Goal: Register for event/course

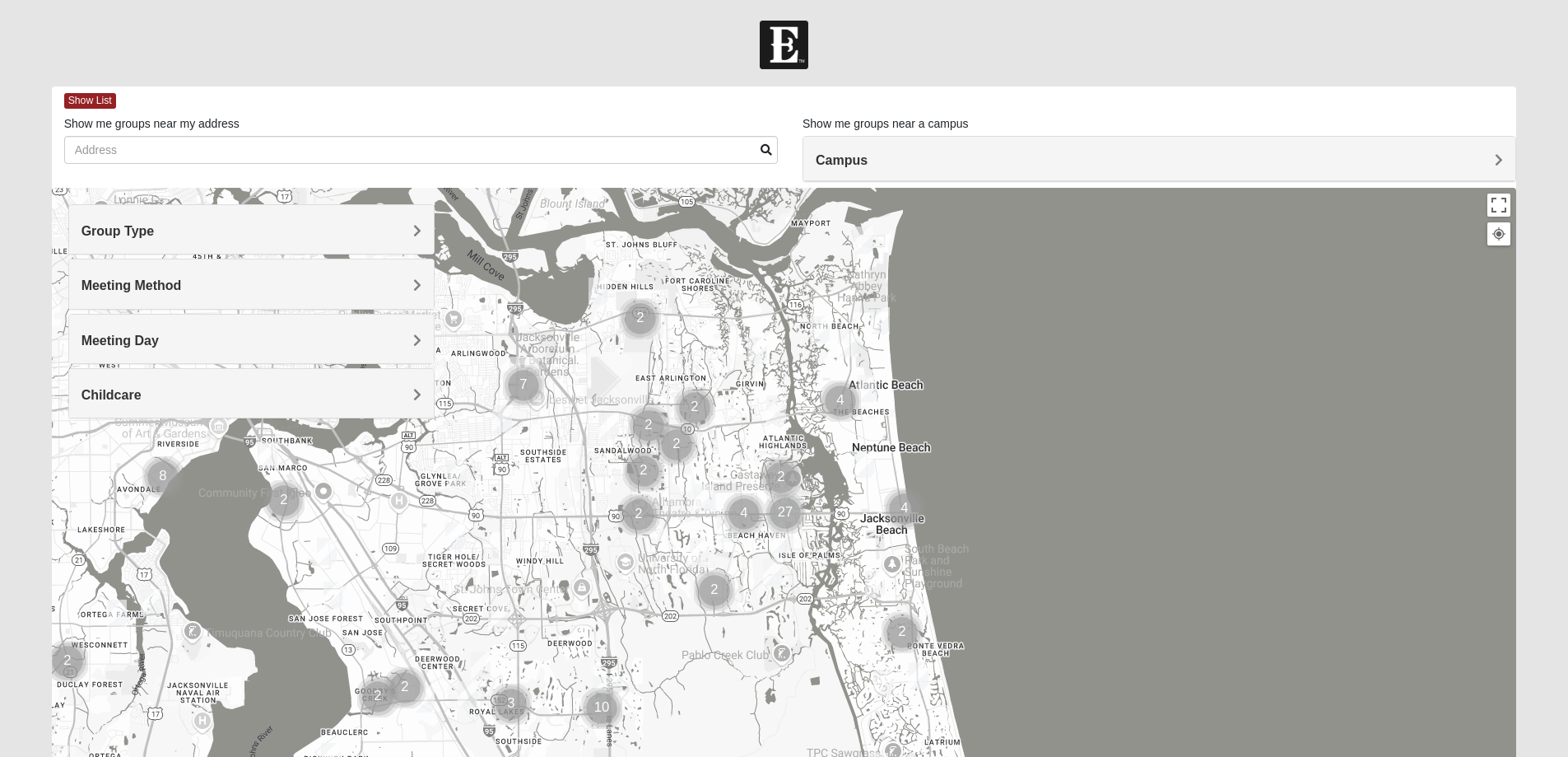
click at [227, 231] on h4 "Group Type" at bounding box center [252, 230] width 340 height 15
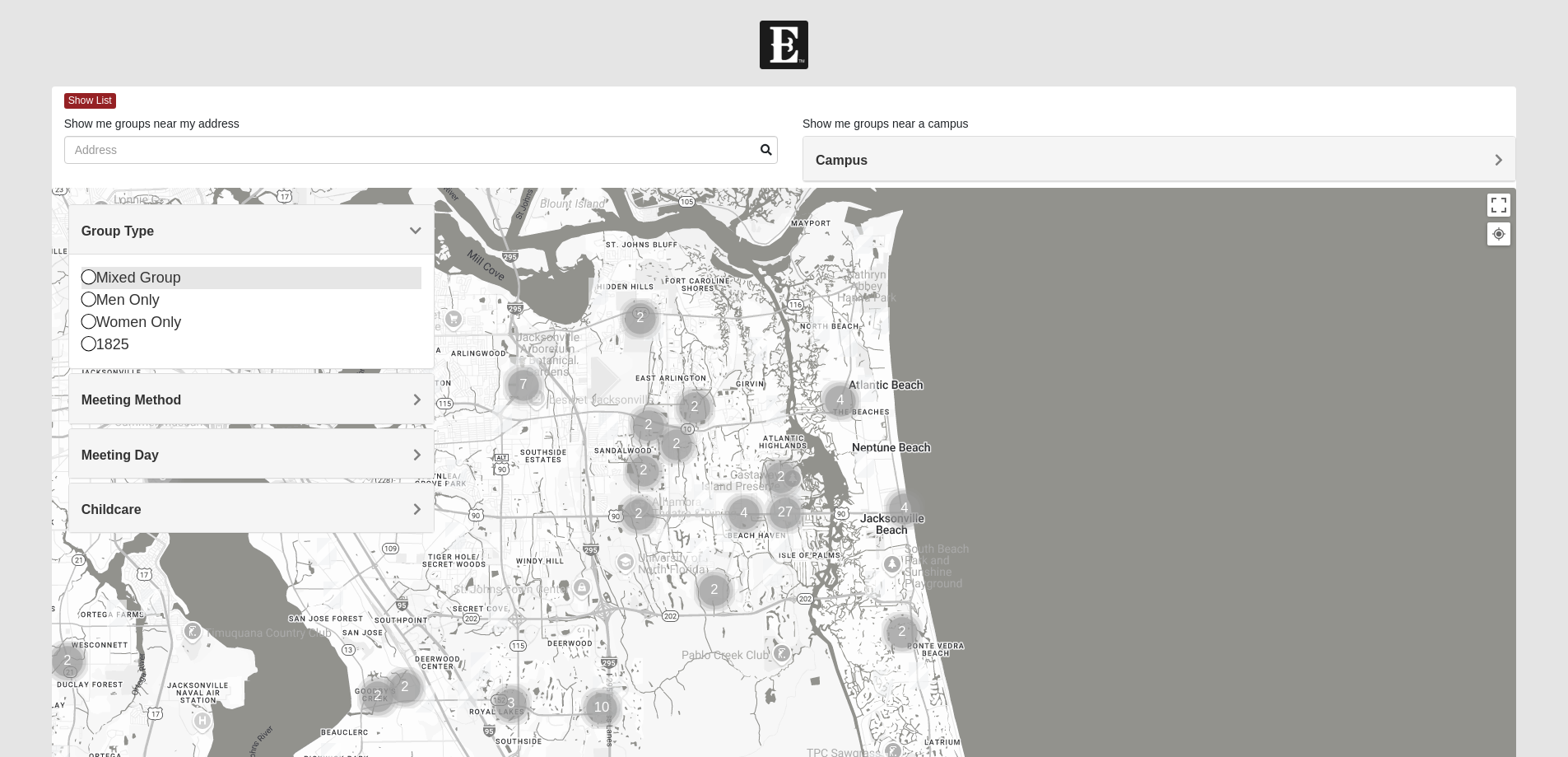
click at [144, 278] on div "Mixed Group" at bounding box center [252, 278] width 340 height 22
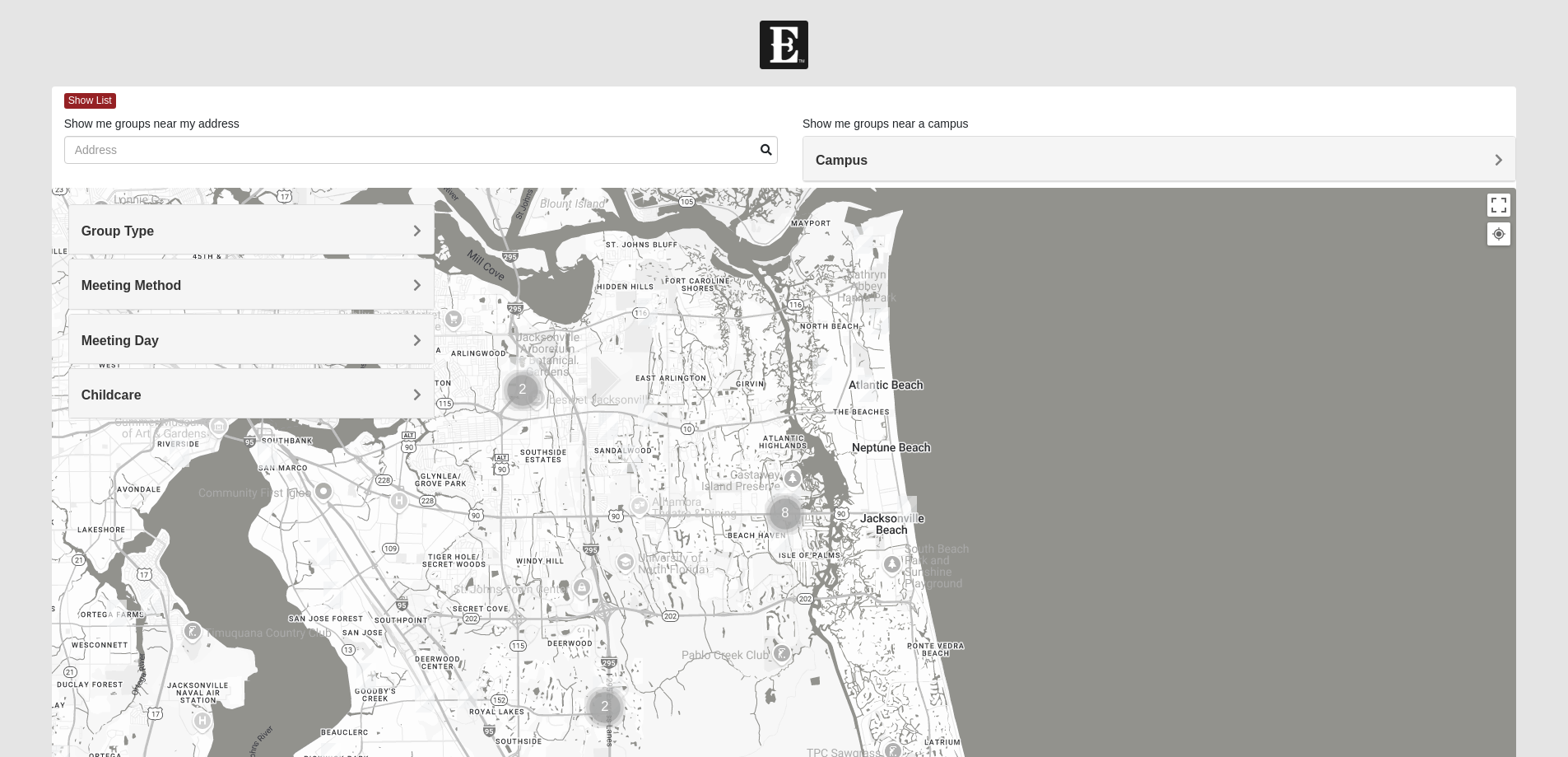
click at [325, 282] on h4 "Meeting Method" at bounding box center [252, 285] width 340 height 15
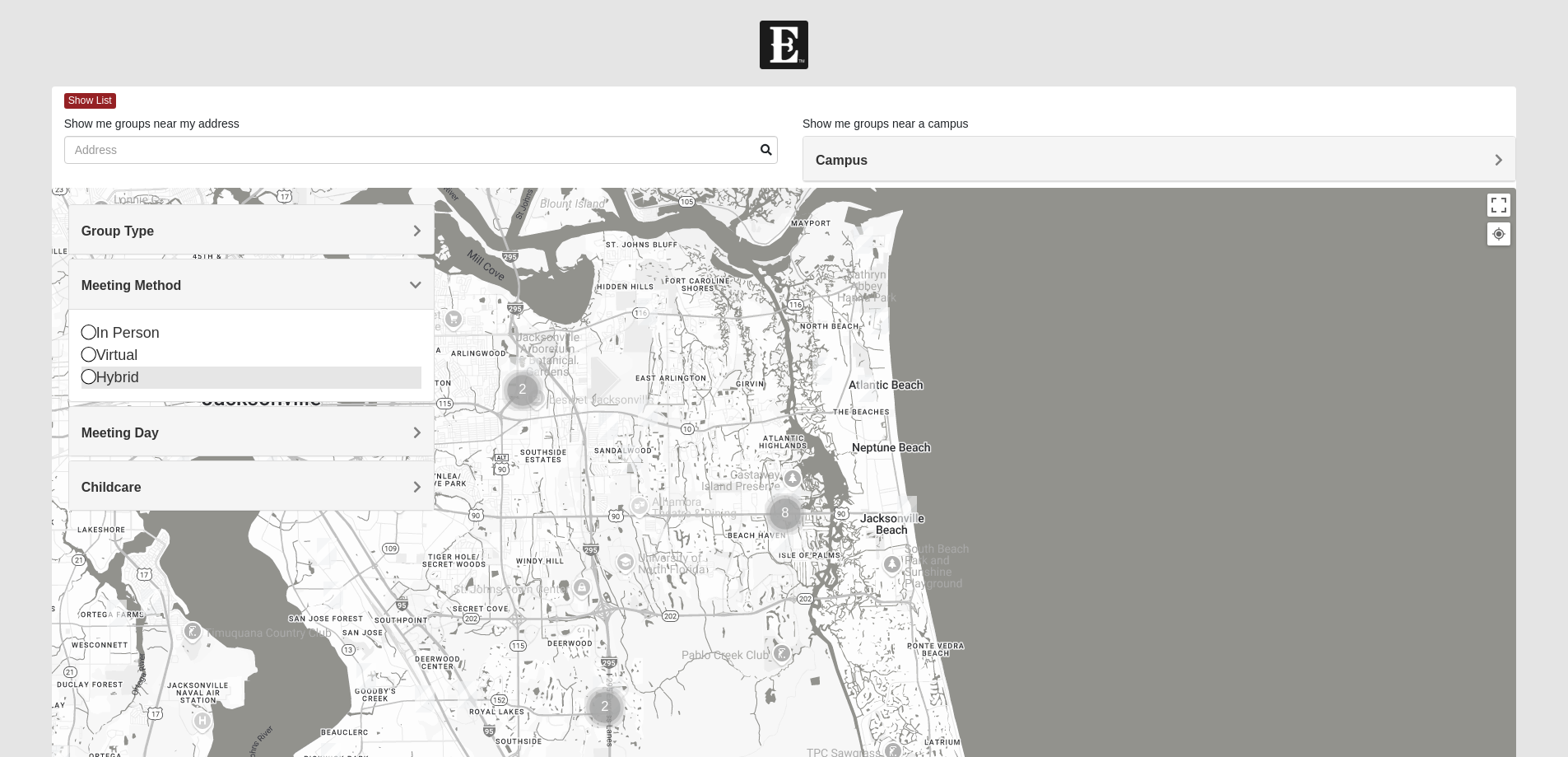
click at [87, 377] on icon at bounding box center [89, 376] width 15 height 15
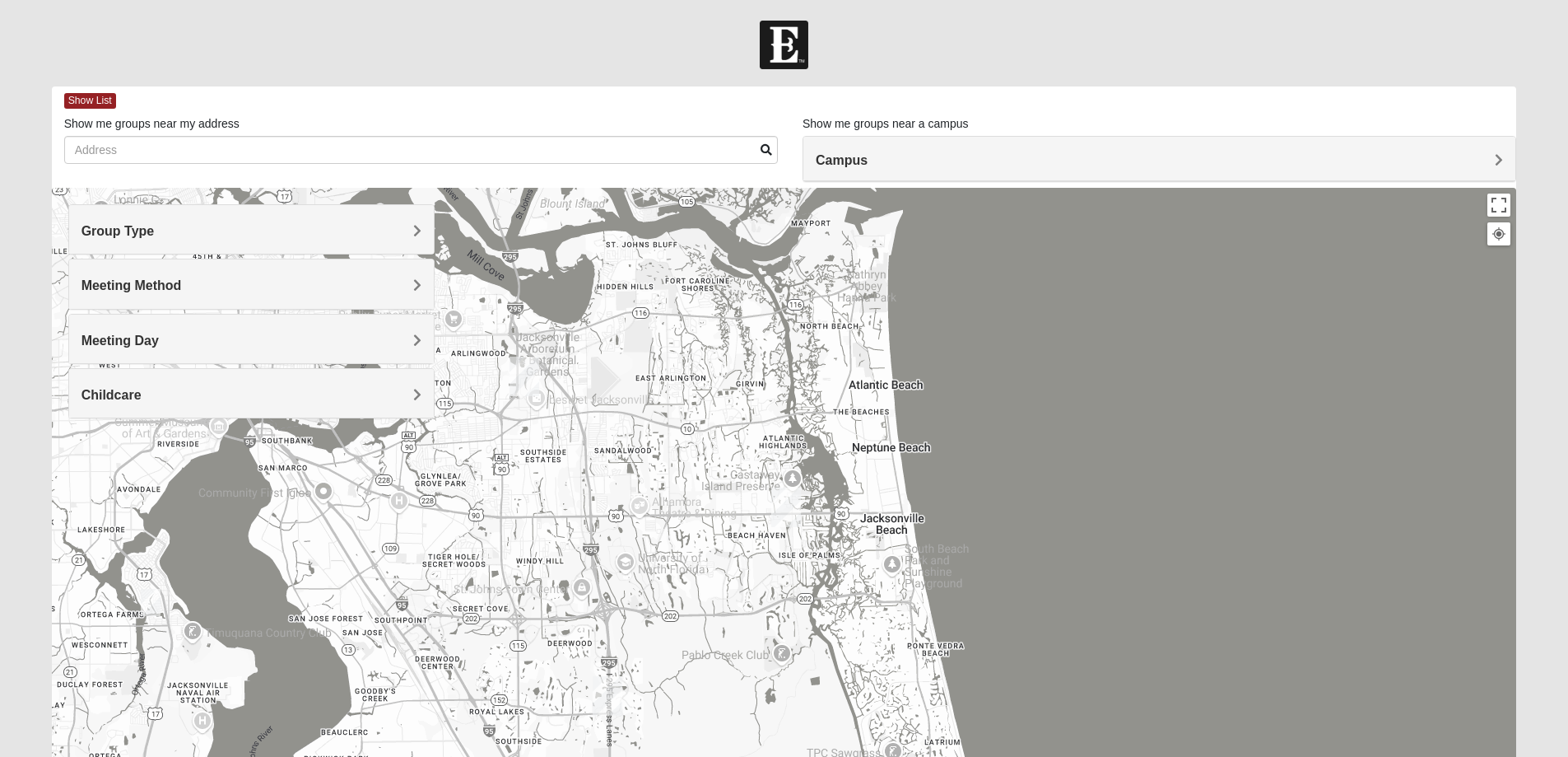
click at [211, 337] on h4 "Meeting Day" at bounding box center [252, 340] width 340 height 15
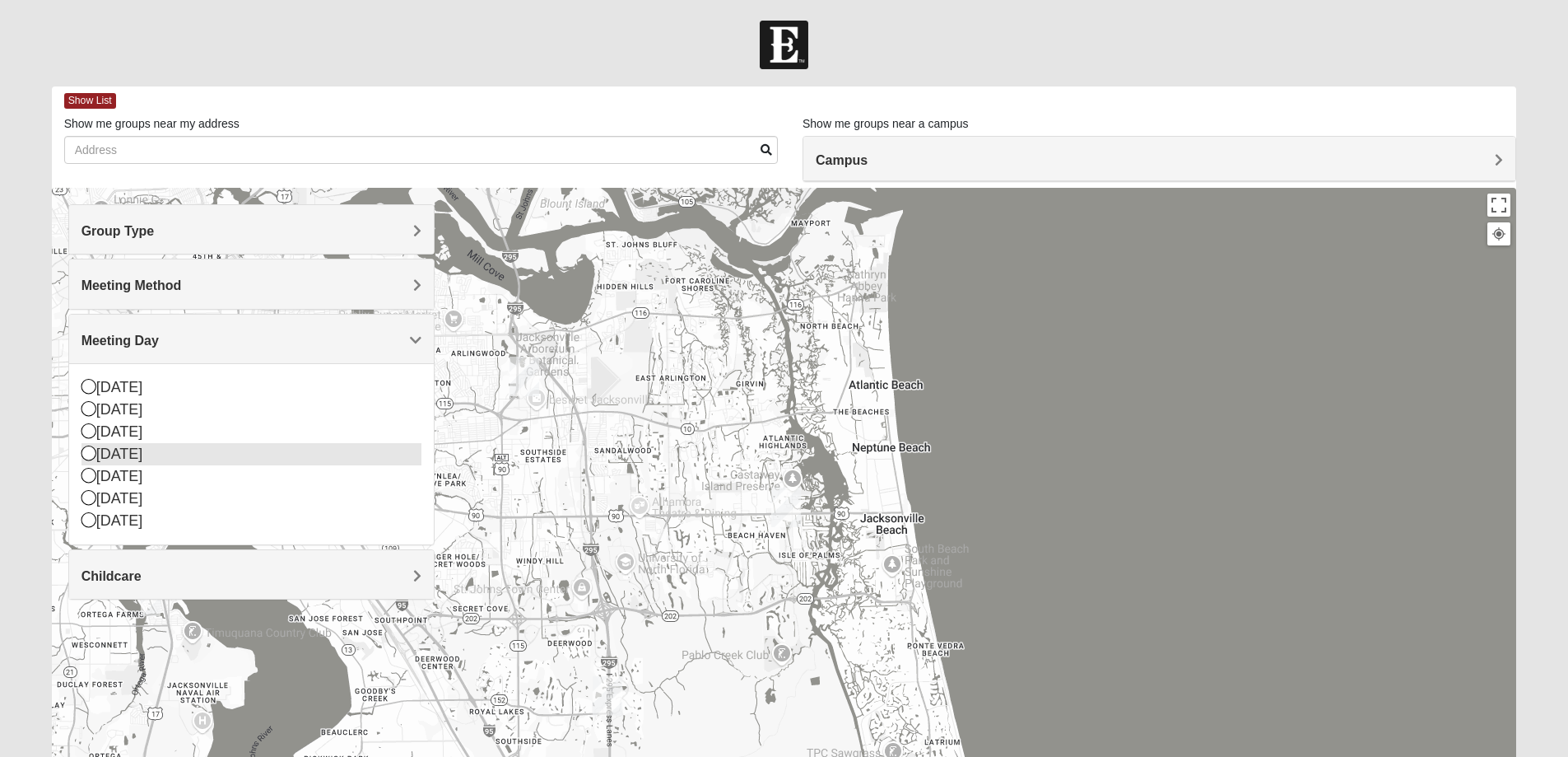
click at [90, 455] on icon at bounding box center [89, 452] width 15 height 15
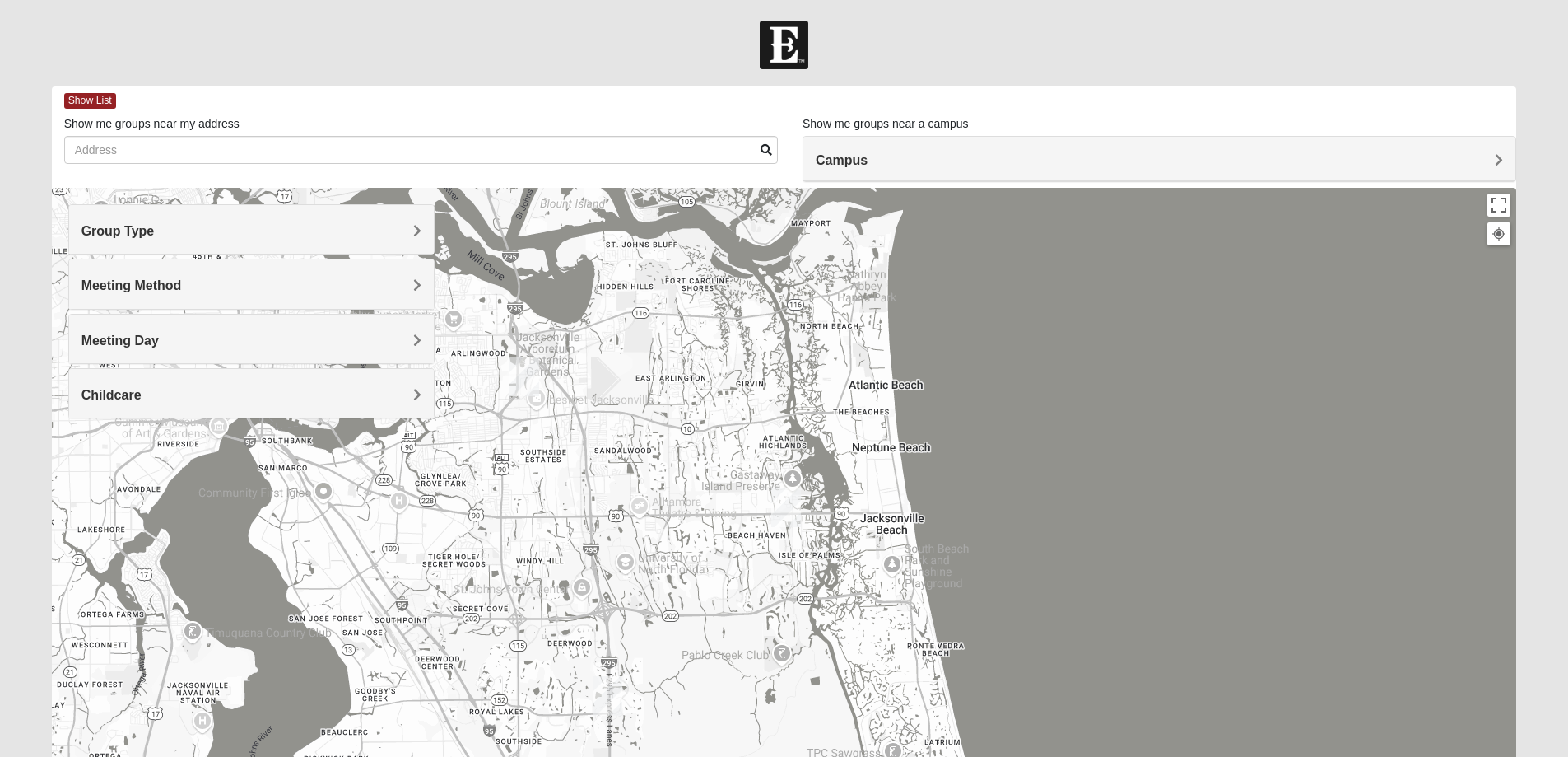
click at [249, 334] on h4 "Meeting Day" at bounding box center [252, 340] width 340 height 15
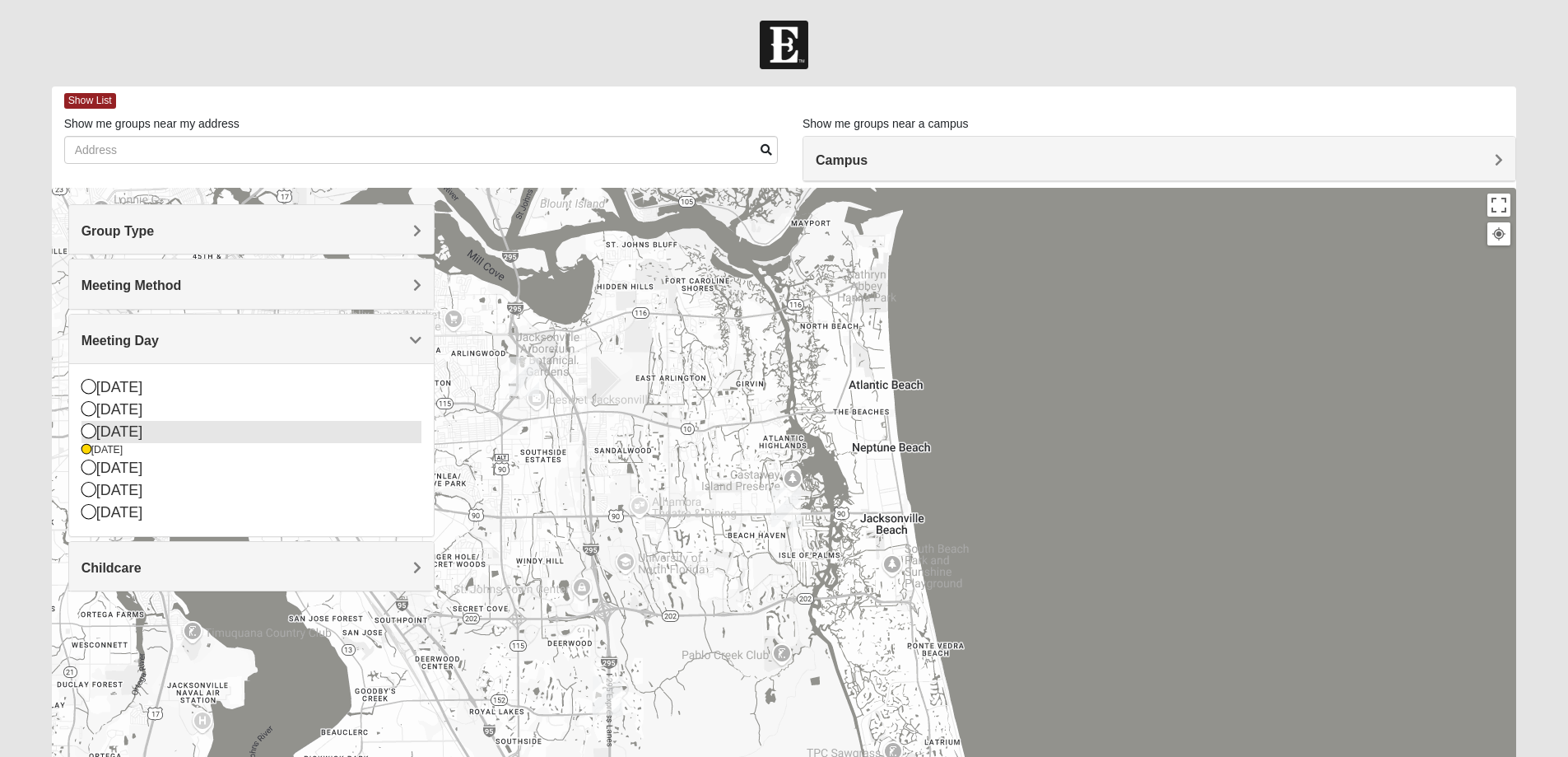
click at [104, 434] on div "[DATE]" at bounding box center [252, 432] width 340 height 22
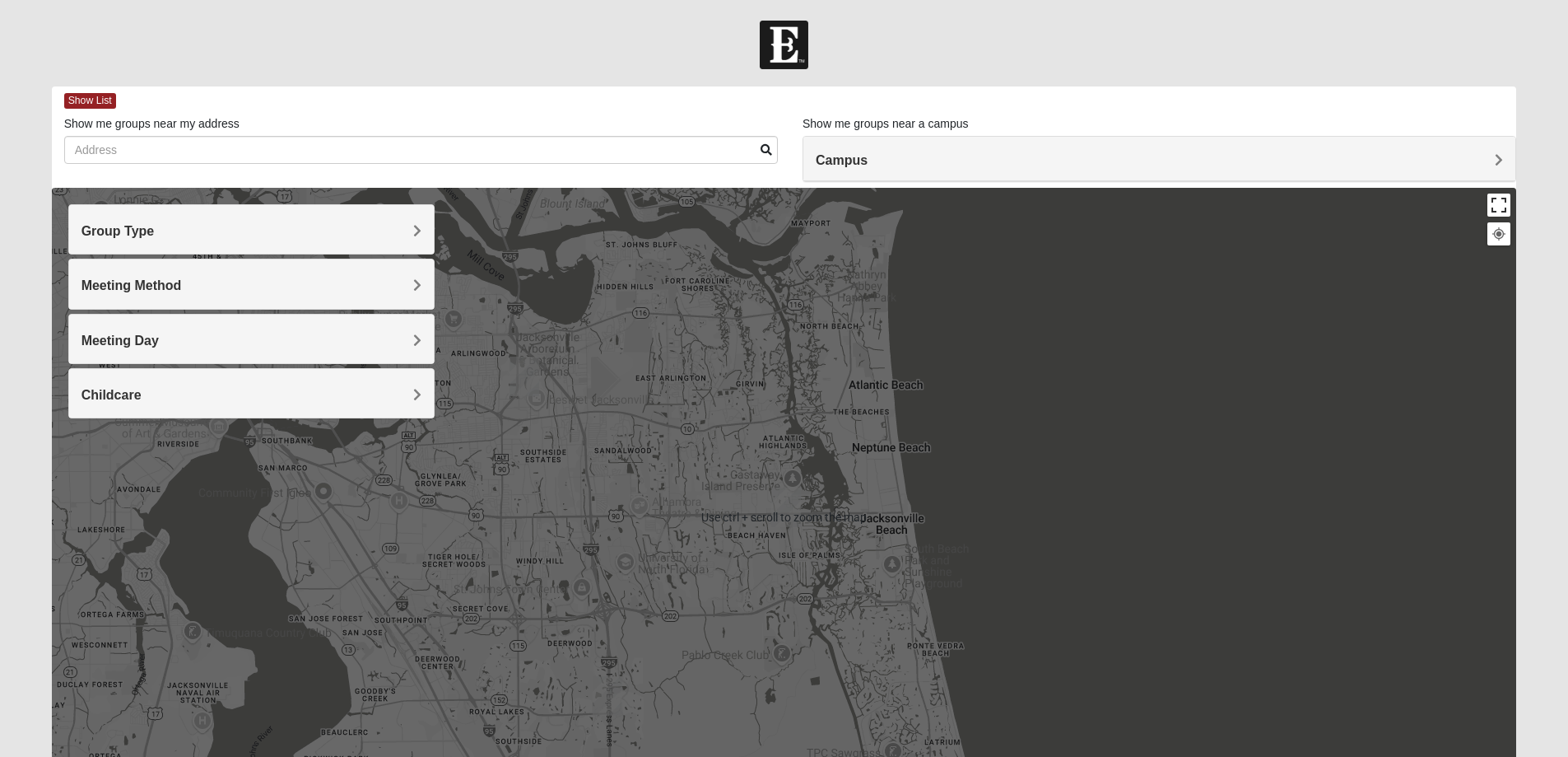
click at [1498, 198] on button "Toggle fullscreen view" at bounding box center [1499, 205] width 23 height 23
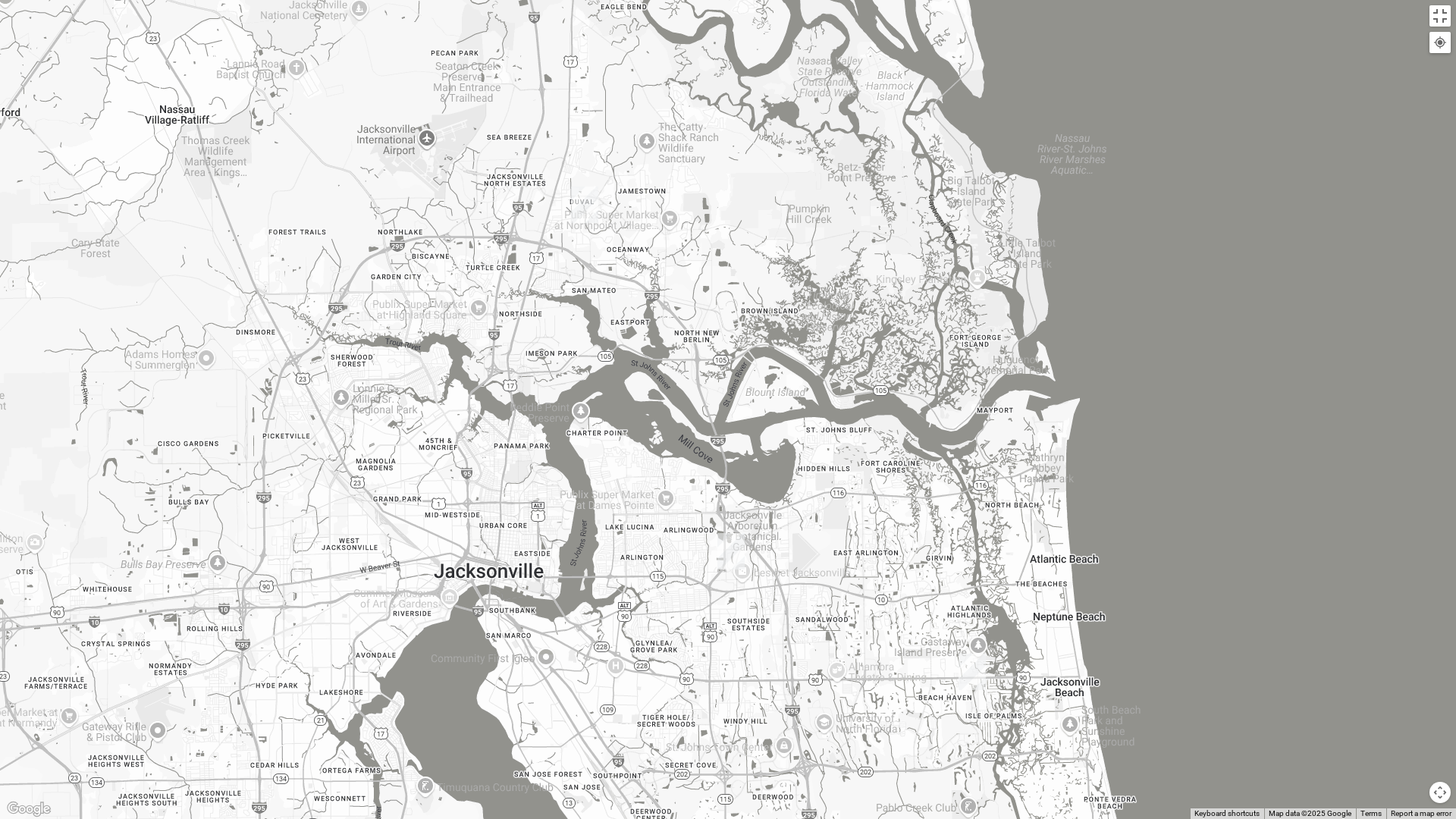
drag, startPoint x: 635, startPoint y: 285, endPoint x: 860, endPoint y: 543, distance: 342.3
click at [879, 563] on div at bounding box center [728, 409] width 1456 height 819
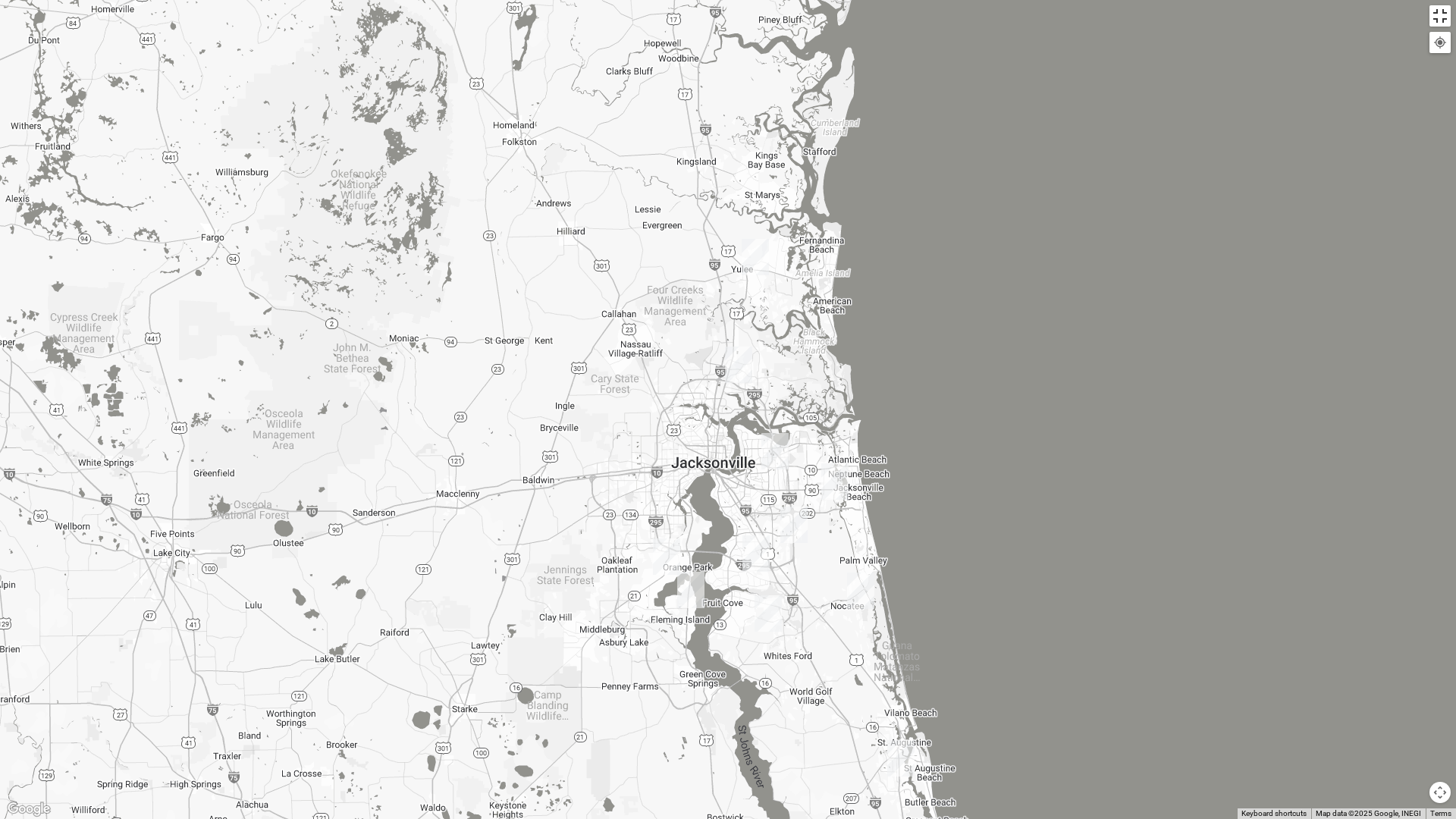
click at [1445, 15] on button "Toggle fullscreen view" at bounding box center [1440, 16] width 21 height 21
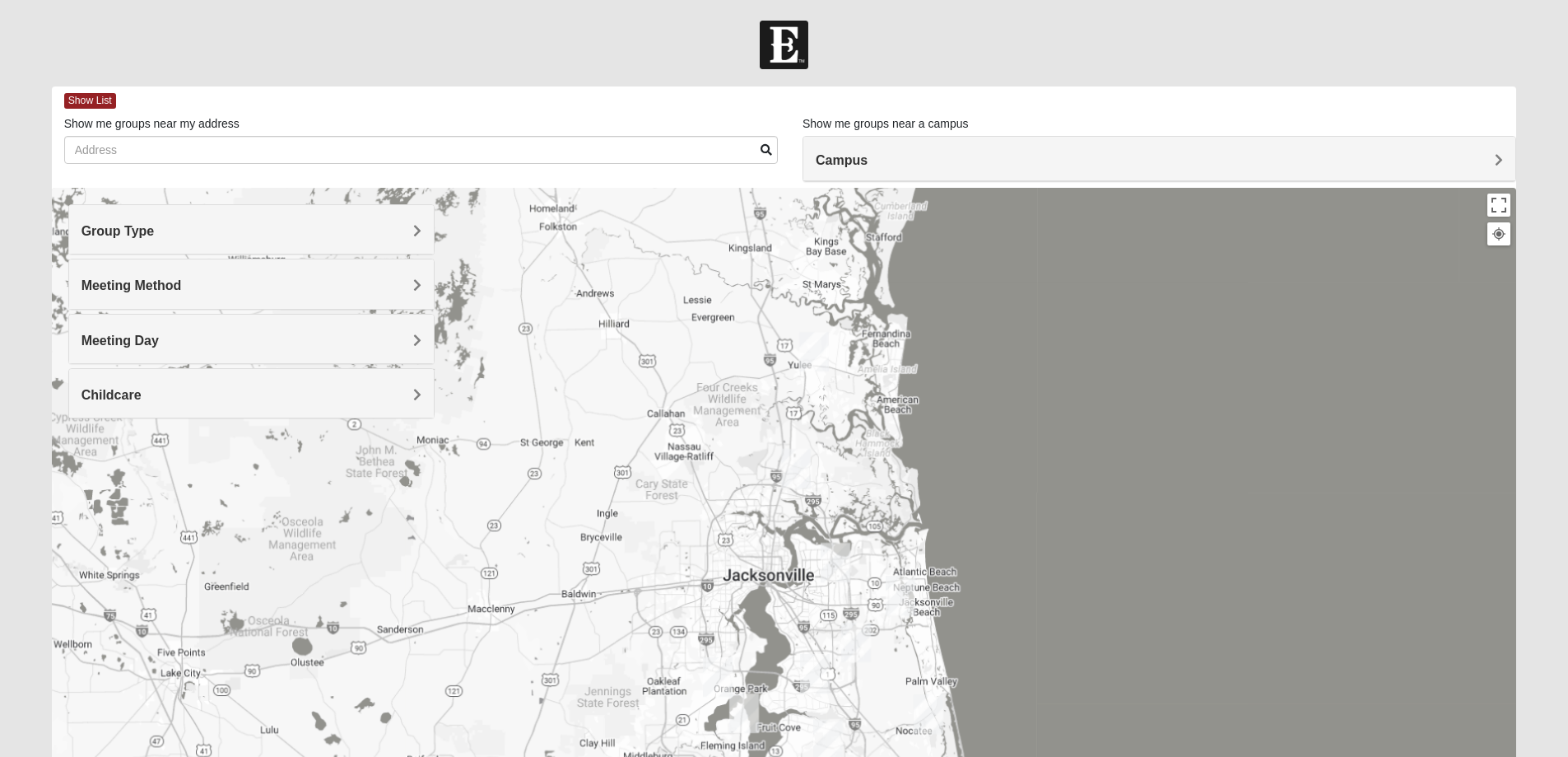
click at [190, 291] on h4 "Meeting Method" at bounding box center [252, 285] width 340 height 15
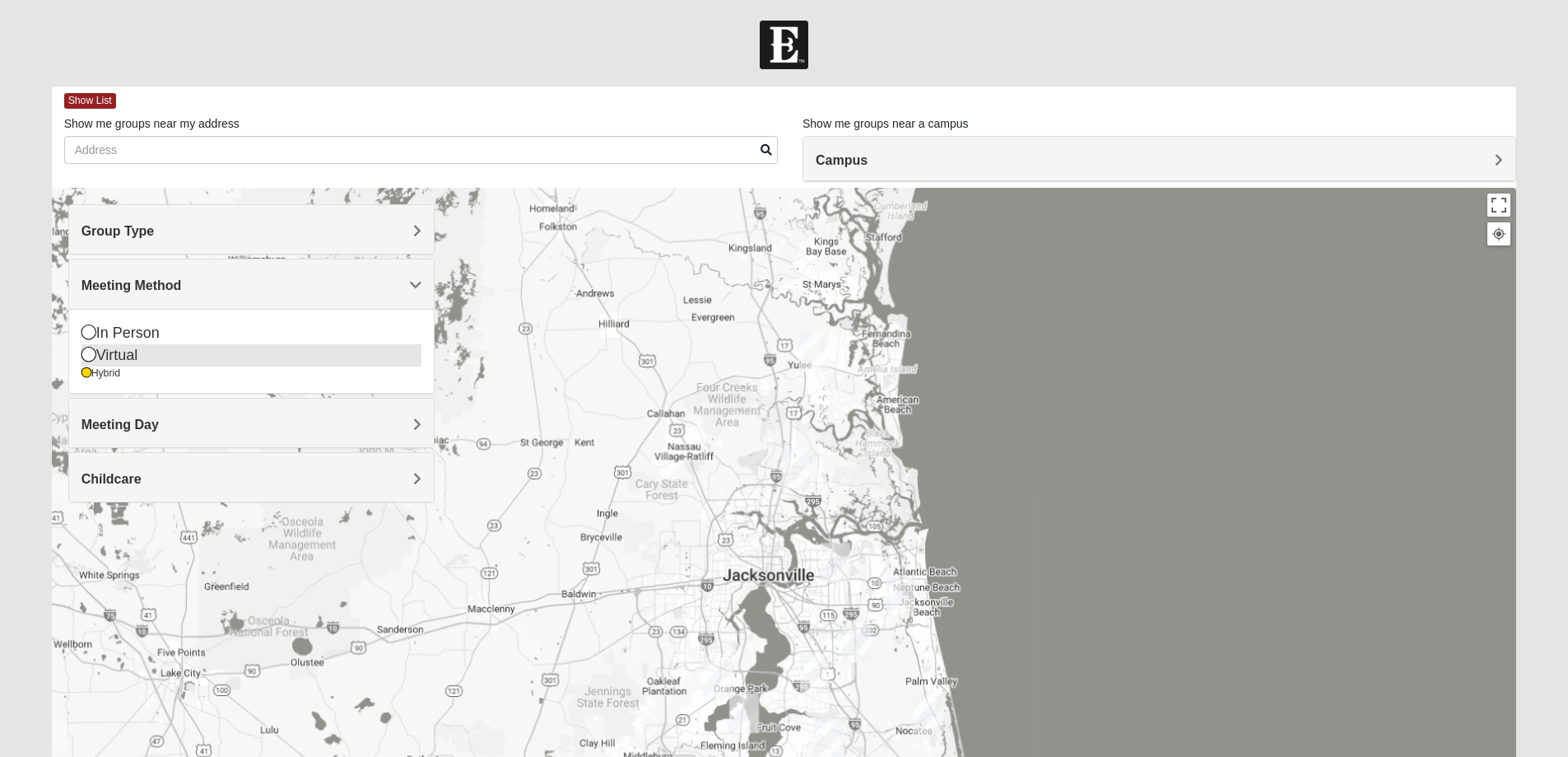
click at [86, 356] on icon at bounding box center [89, 354] width 15 height 15
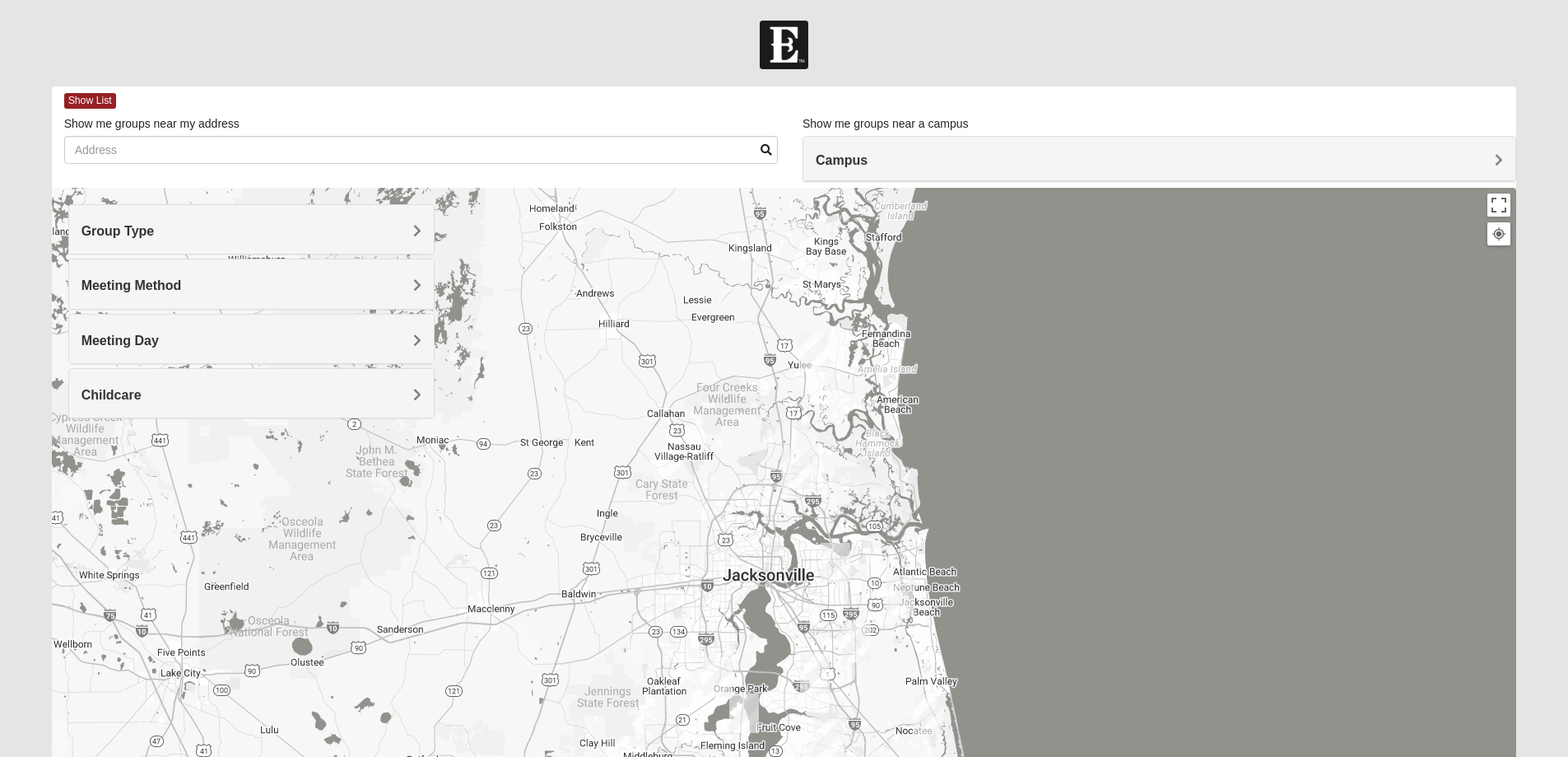
click at [167, 351] on div "Meeting Day" at bounding box center [251, 339] width 364 height 48
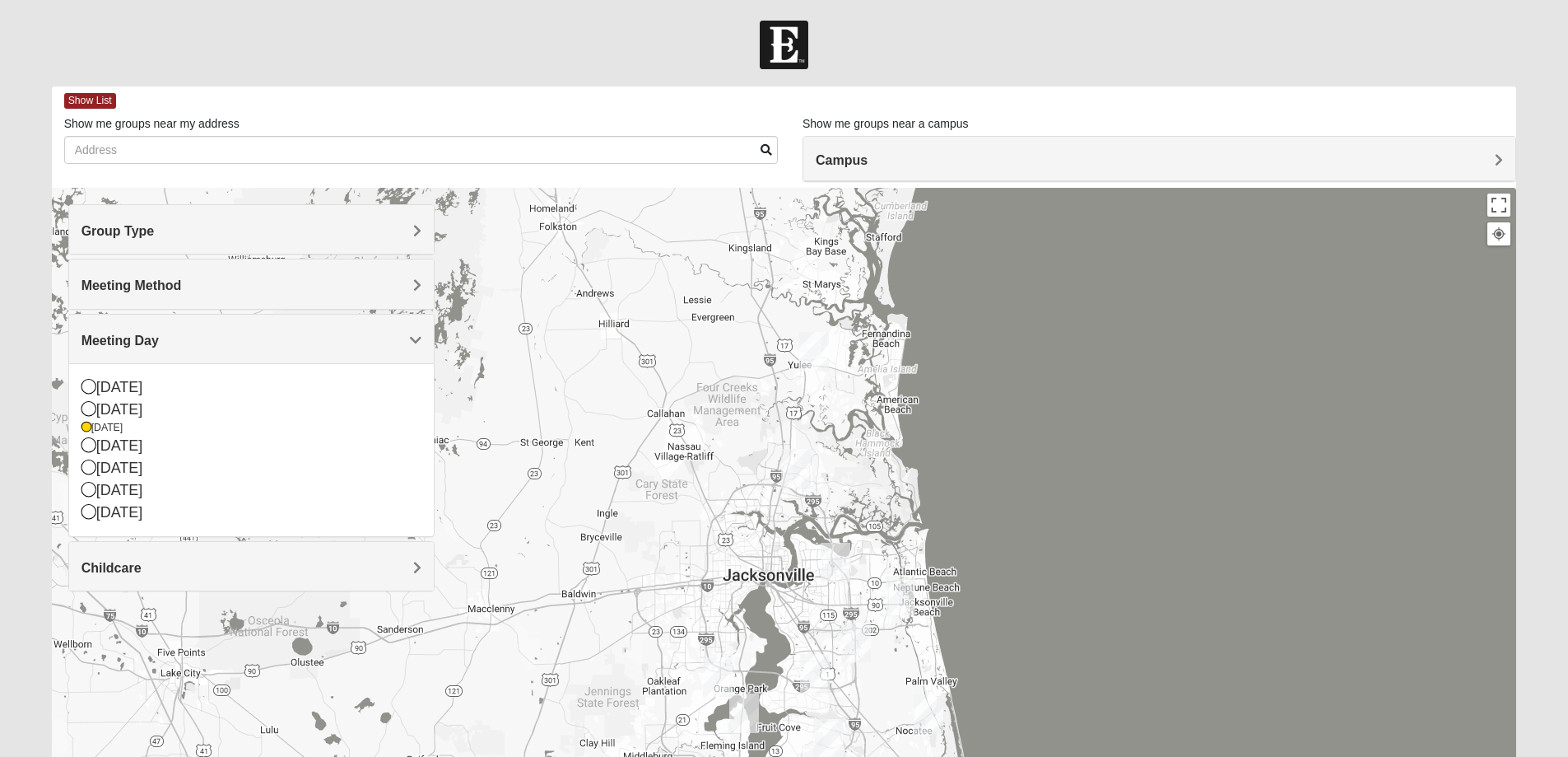
click at [167, 351] on div "Meeting Day" at bounding box center [251, 339] width 364 height 48
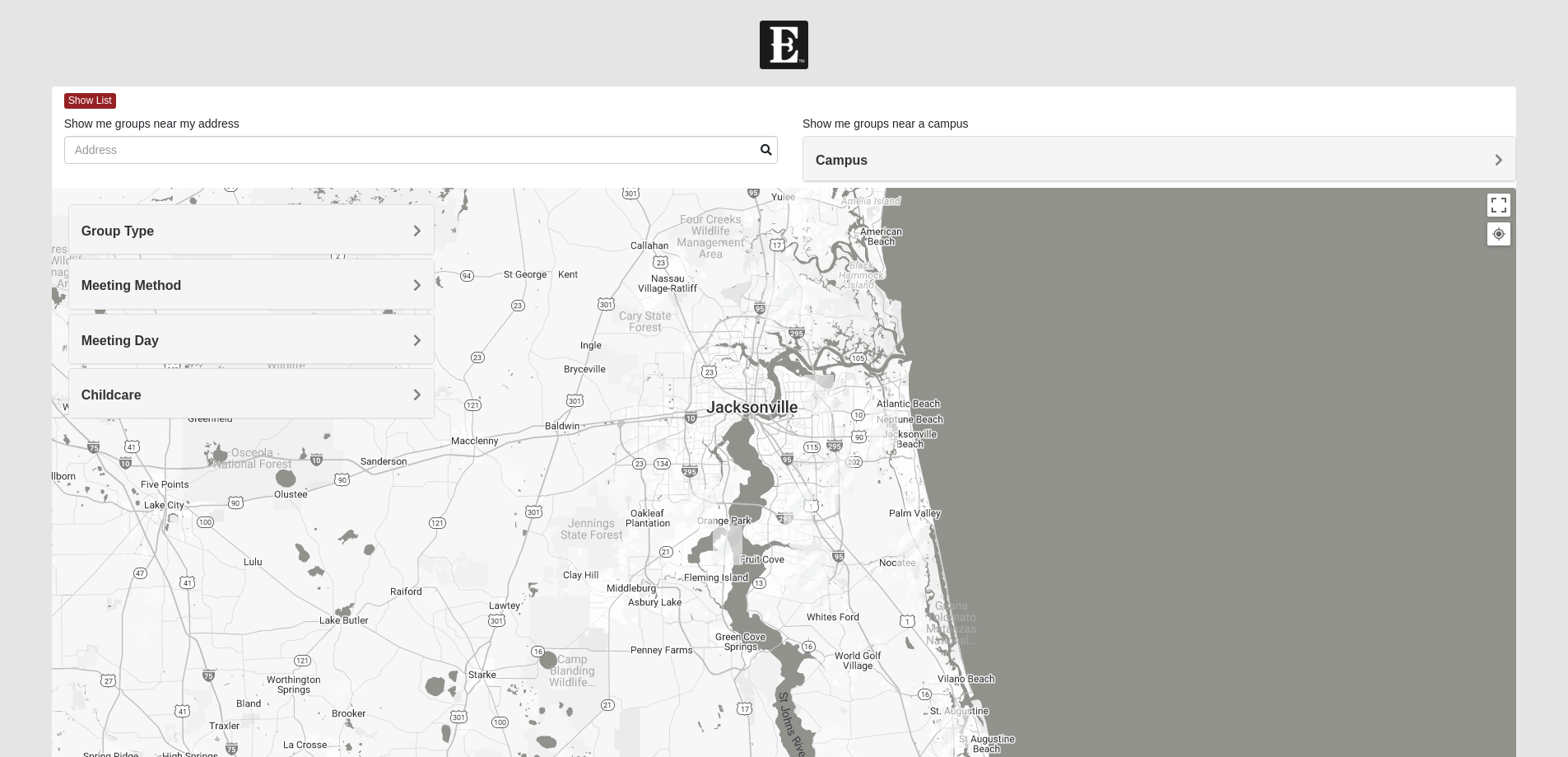
drag, startPoint x: 853, startPoint y: 585, endPoint x: 835, endPoint y: 391, distance: 194.8
click at [835, 391] on div at bounding box center [784, 517] width 1465 height 658
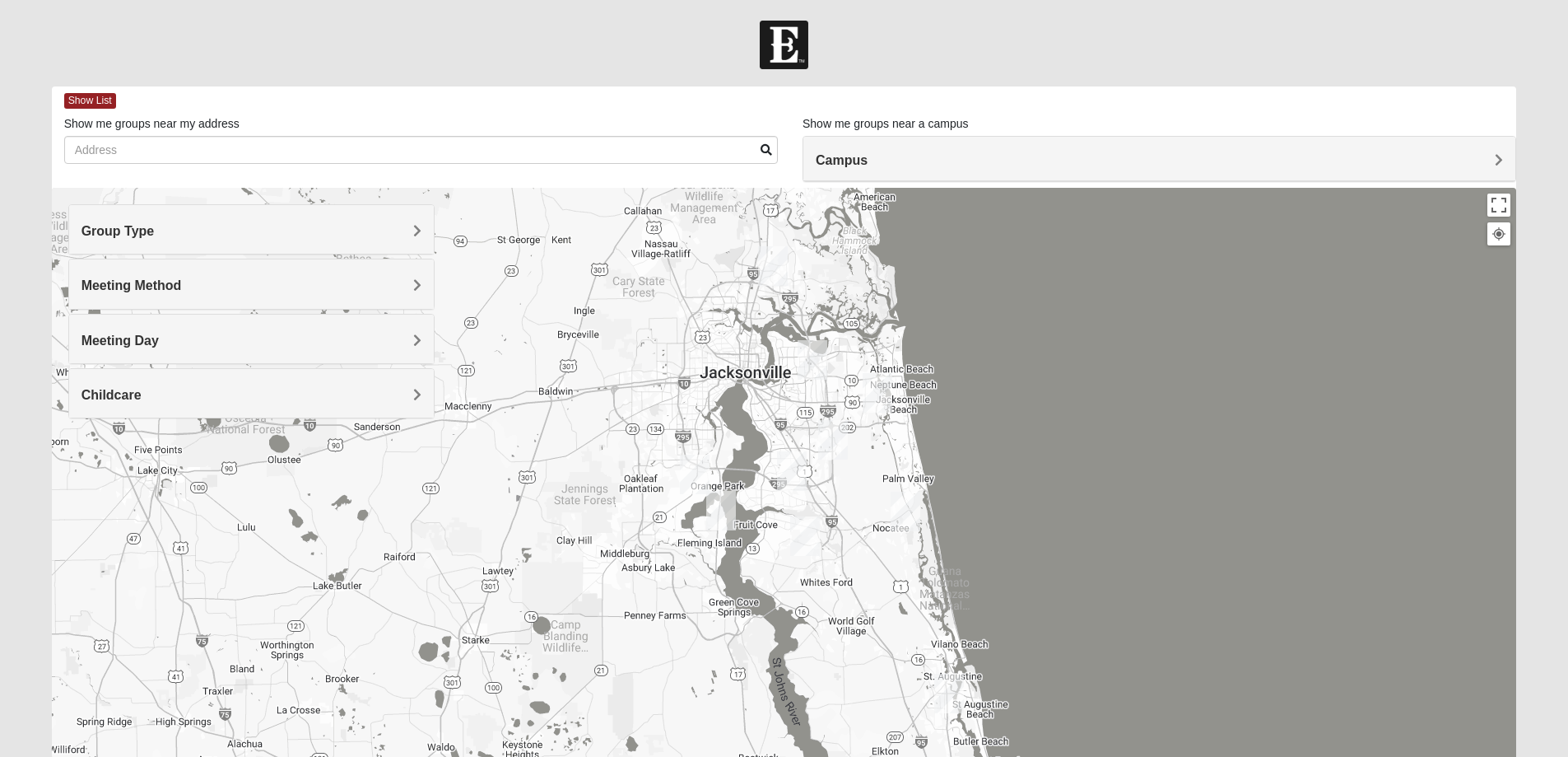
click at [766, 259] on img "North Jax" at bounding box center [772, 266] width 30 height 39
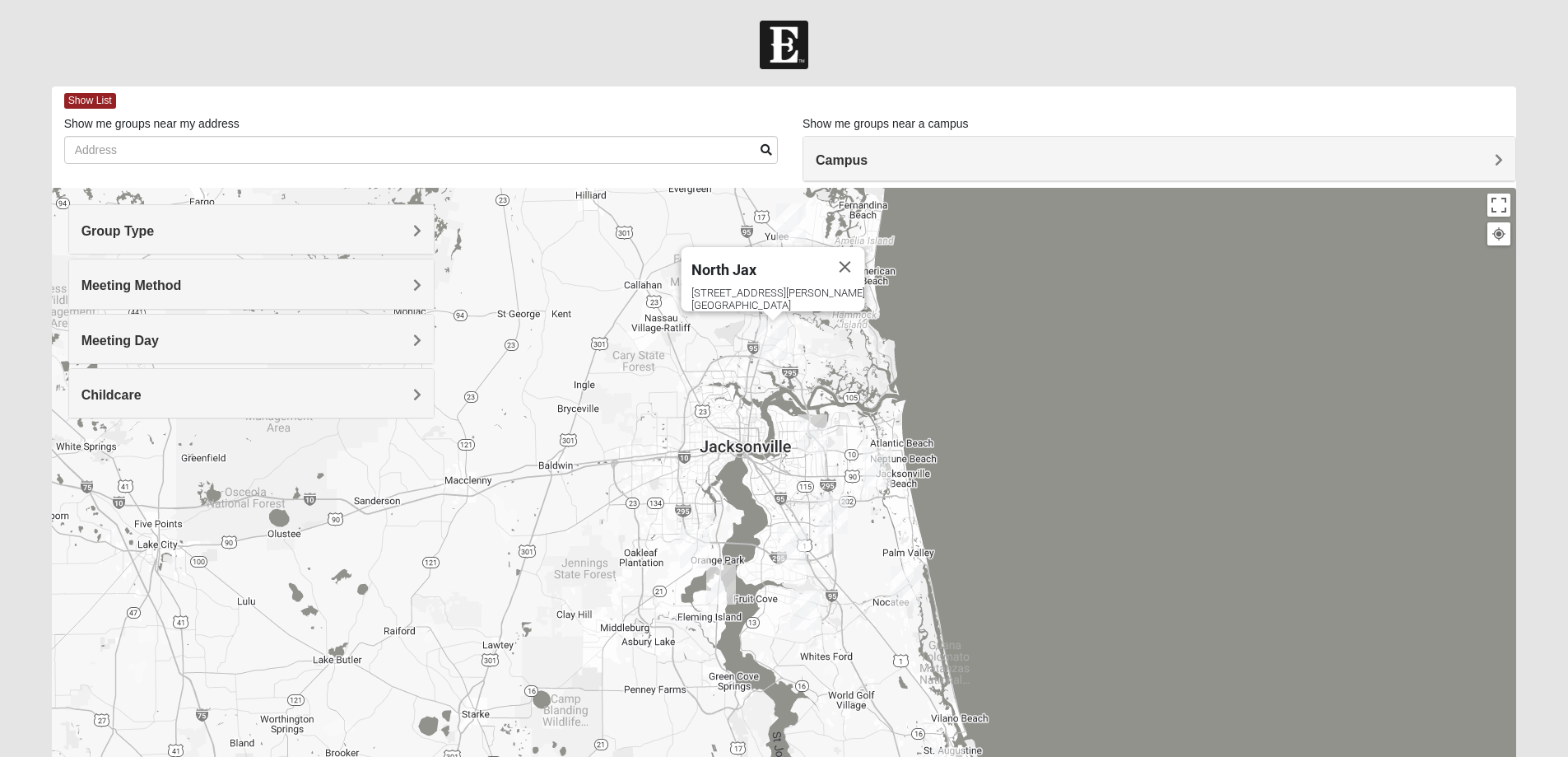
click at [797, 257] on div "North Jax" at bounding box center [758, 267] width 134 height 39
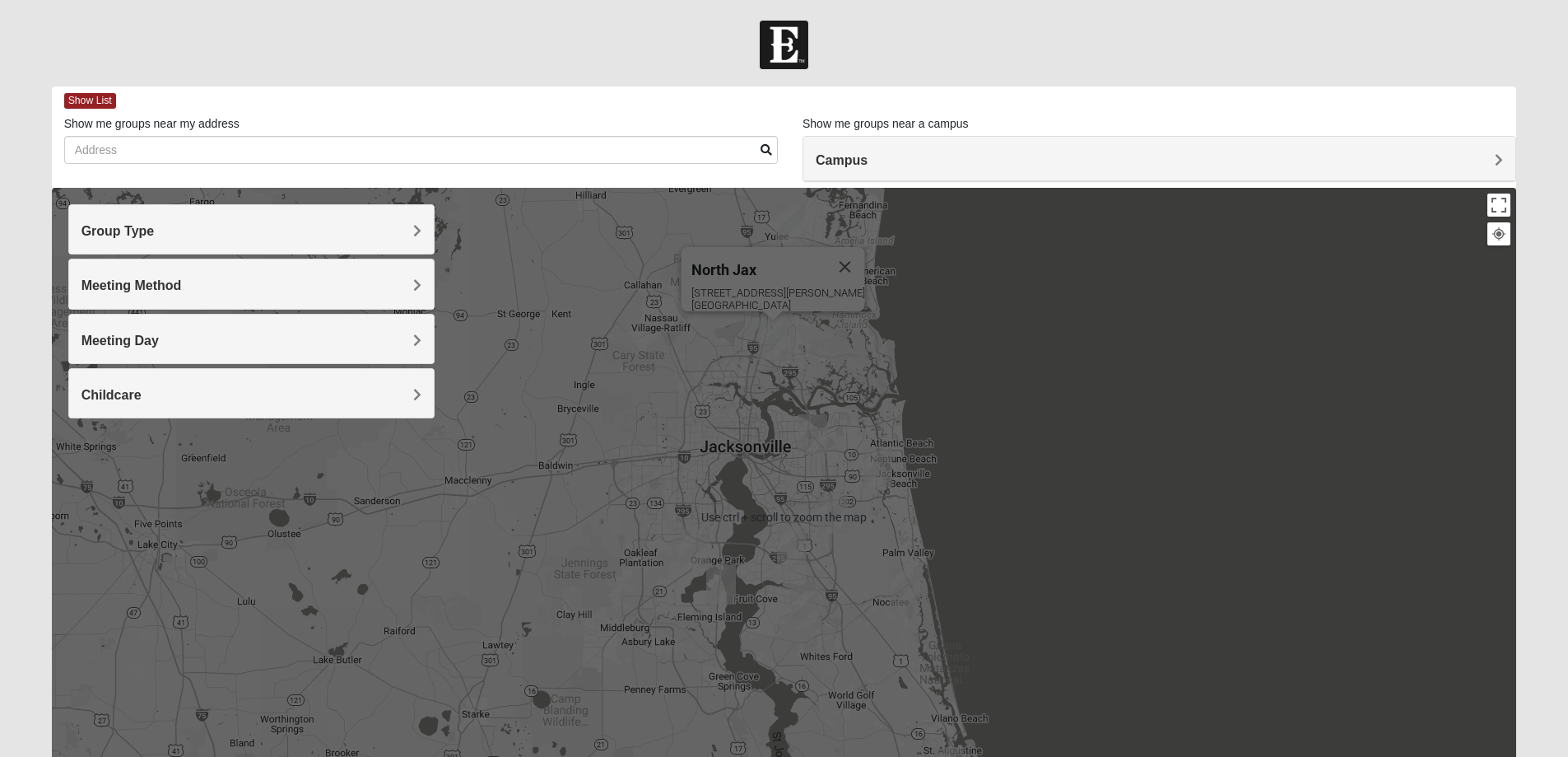
click at [321, 222] on div "Group Type" at bounding box center [251, 229] width 364 height 48
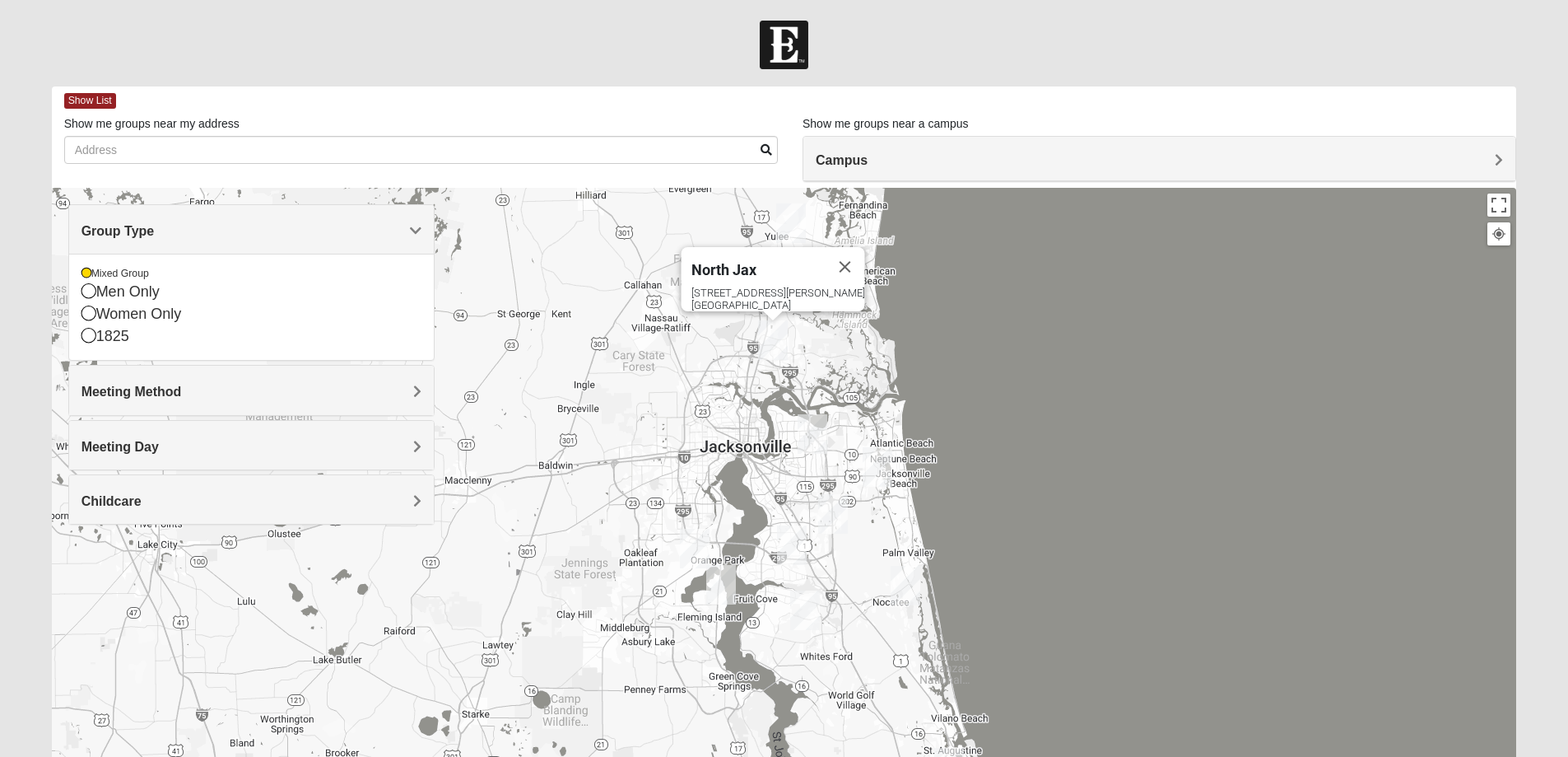
click at [321, 222] on div "Group Type" at bounding box center [251, 229] width 364 height 48
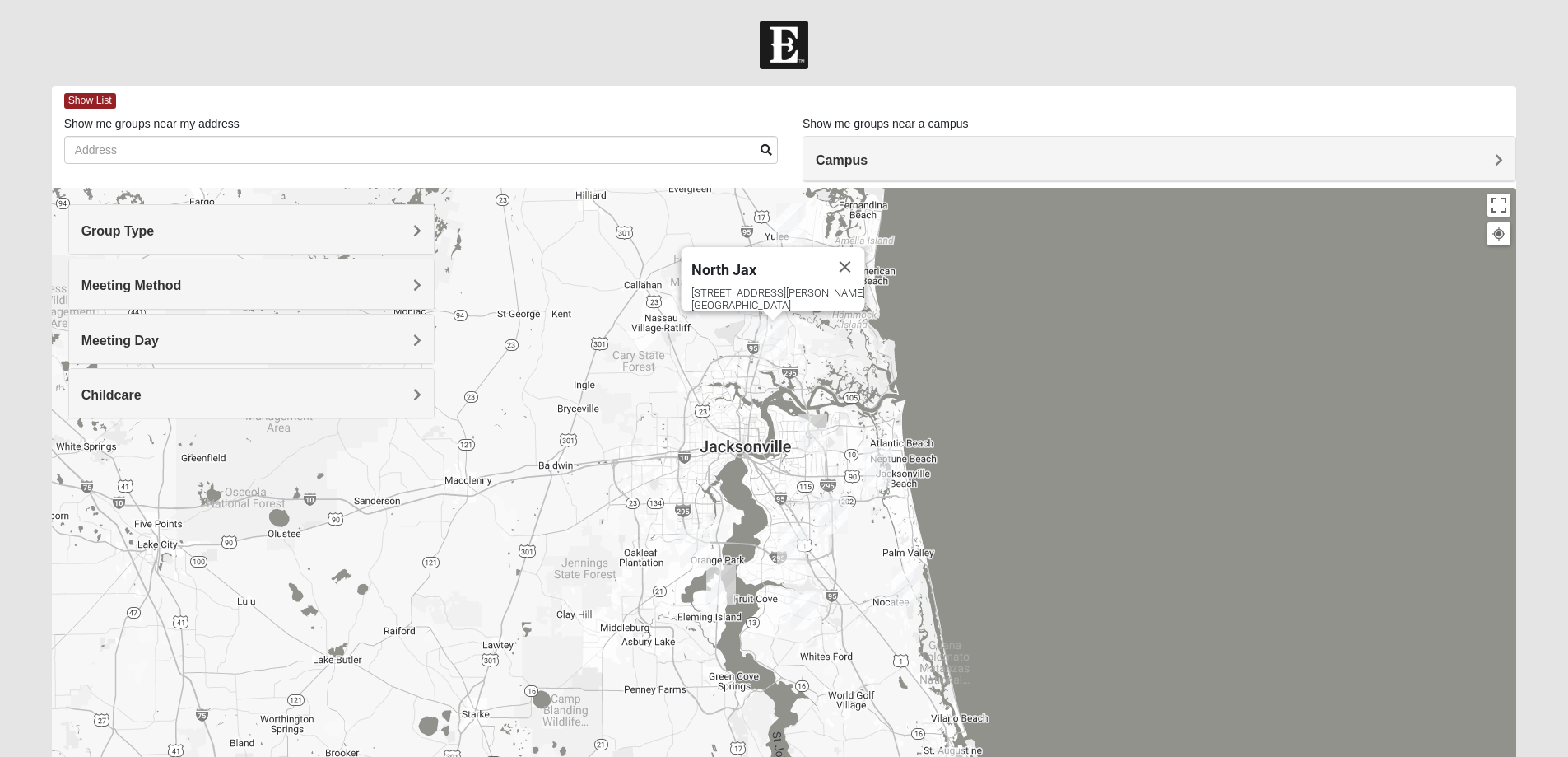
click at [223, 344] on h4 "Meeting Day" at bounding box center [252, 340] width 340 height 15
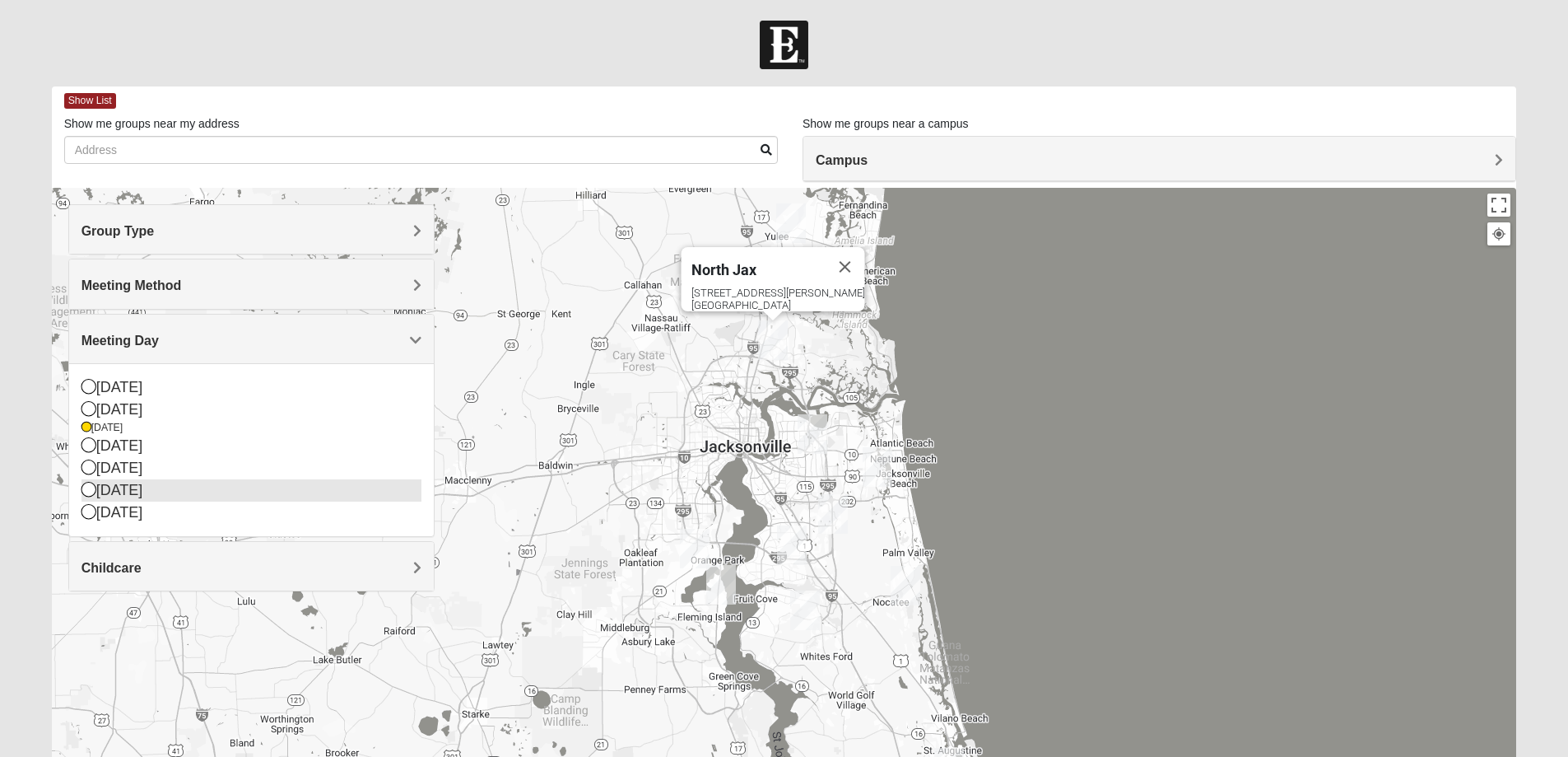
click at [86, 493] on icon at bounding box center [89, 489] width 15 height 15
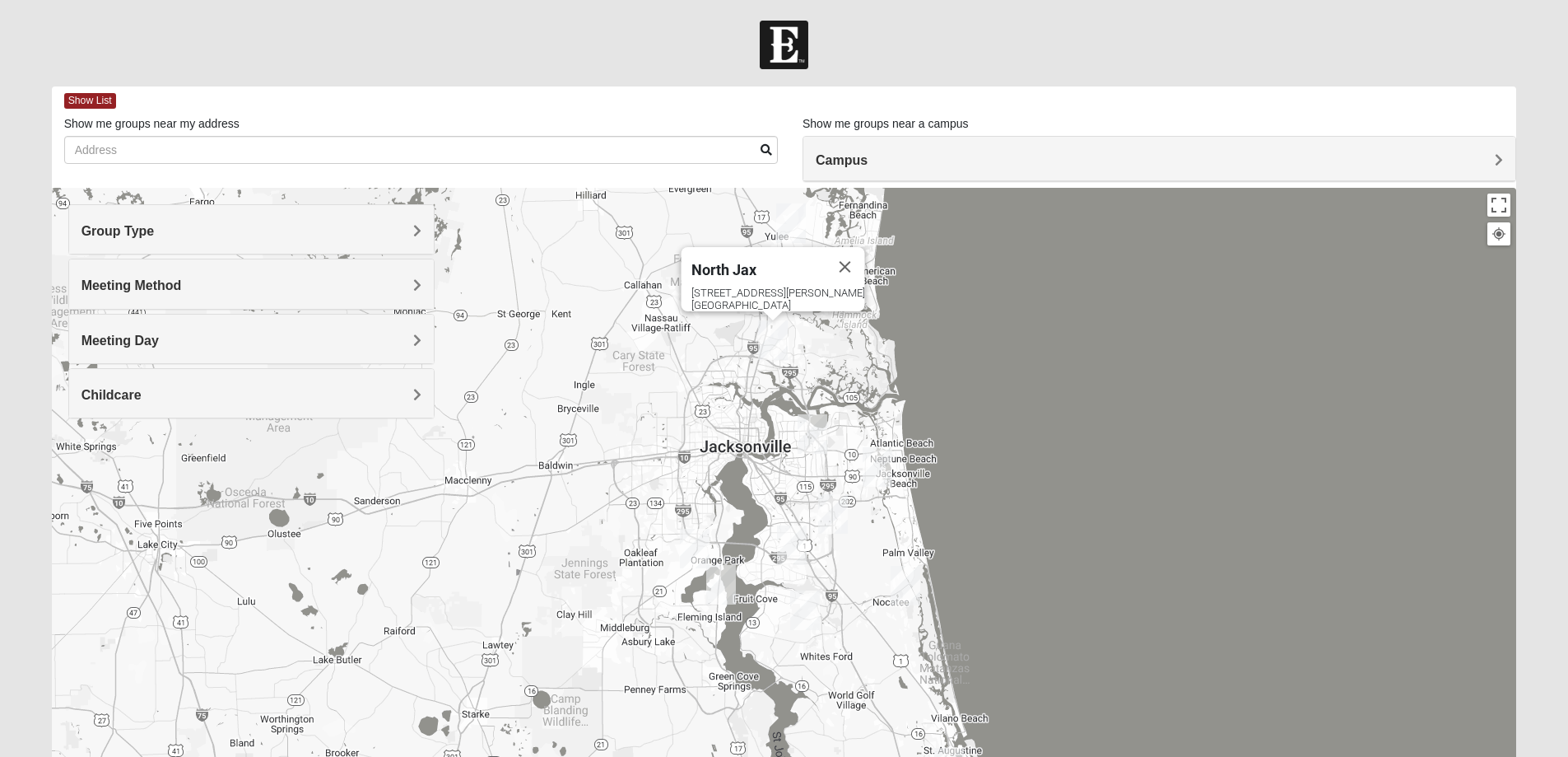
click at [202, 238] on h4 "Group Type" at bounding box center [252, 230] width 340 height 15
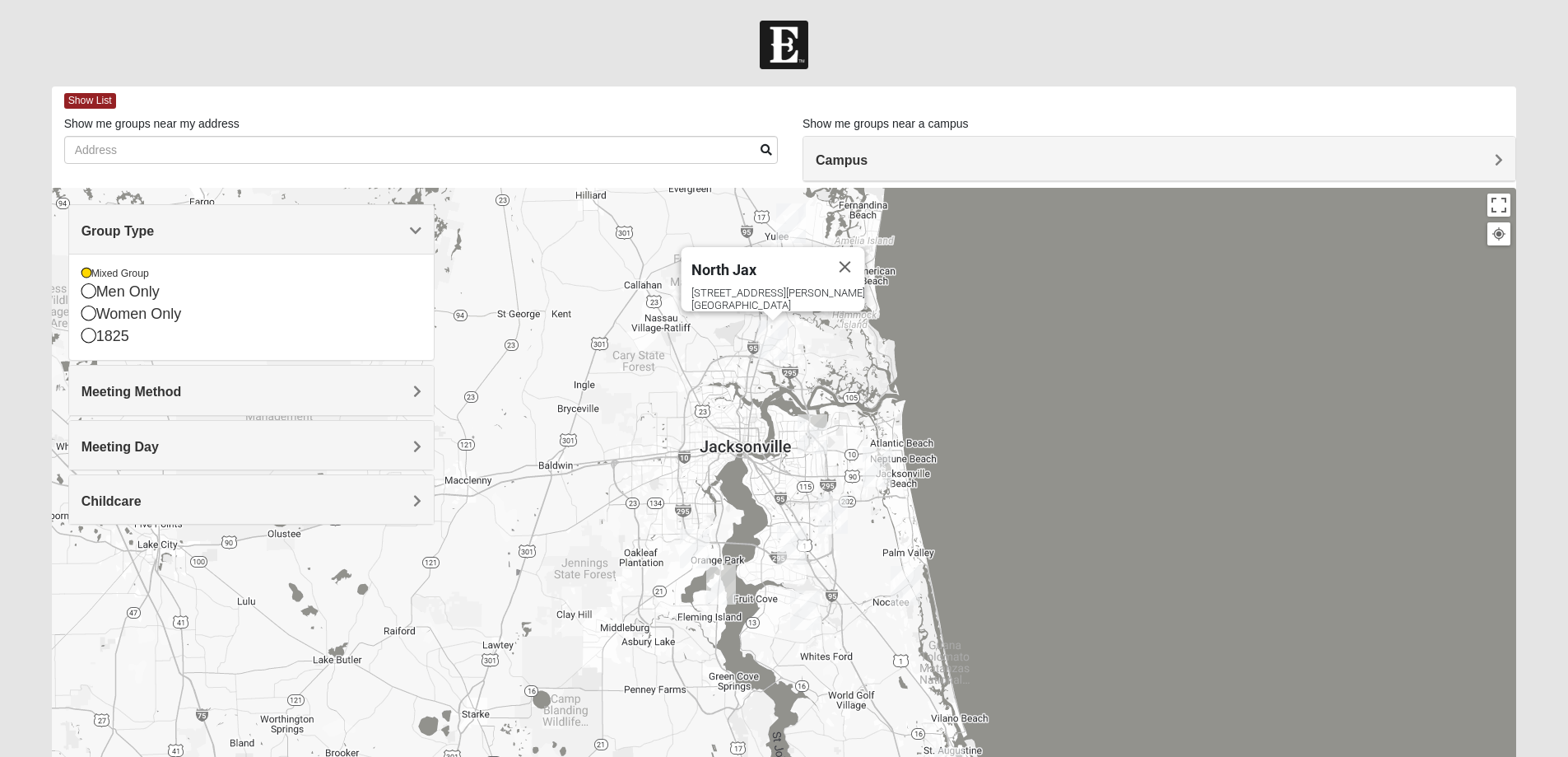
click at [202, 238] on h4 "Group Type" at bounding box center [252, 230] width 340 height 15
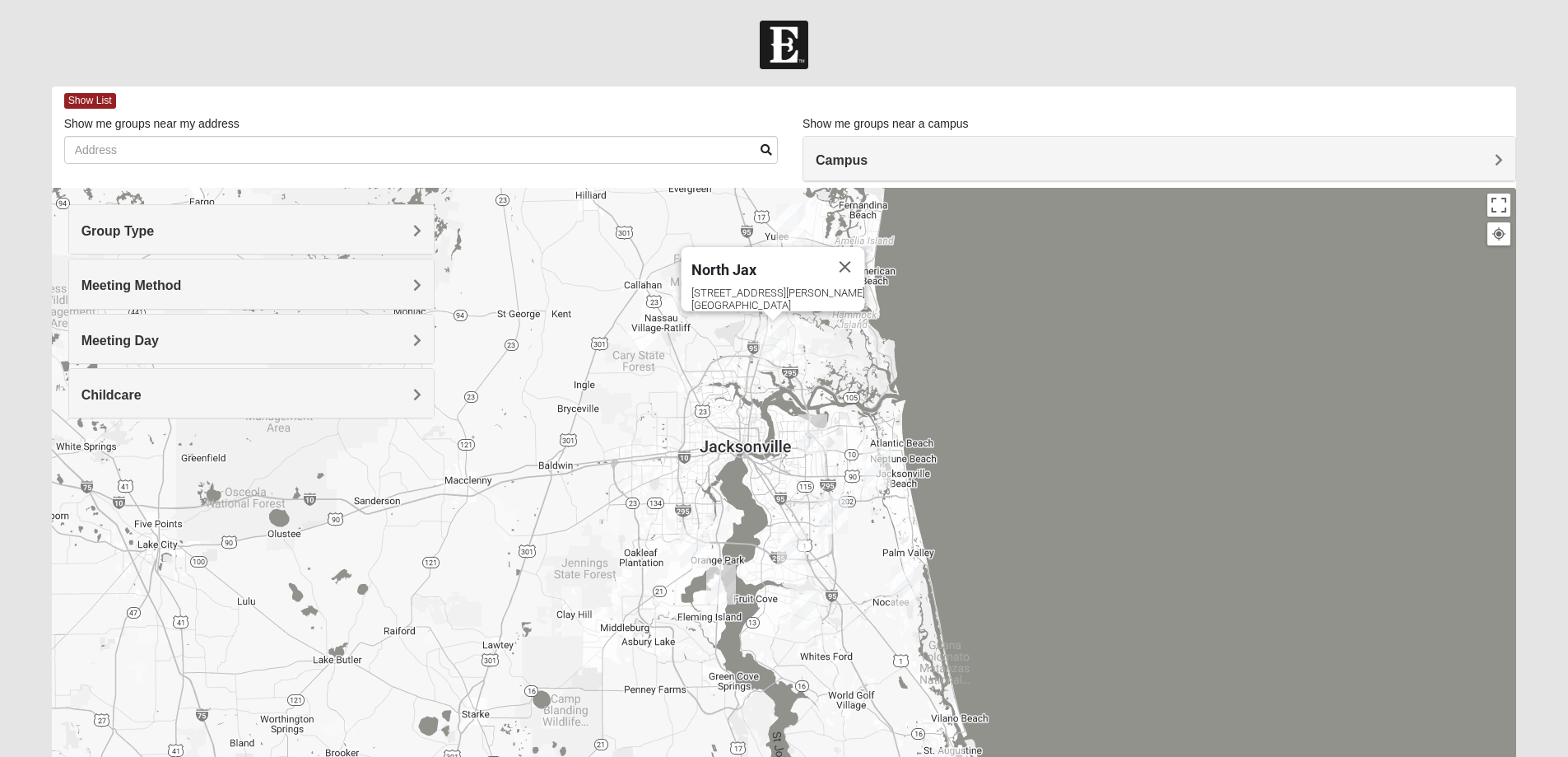
click at [195, 285] on h4 "Meeting Method" at bounding box center [252, 285] width 340 height 15
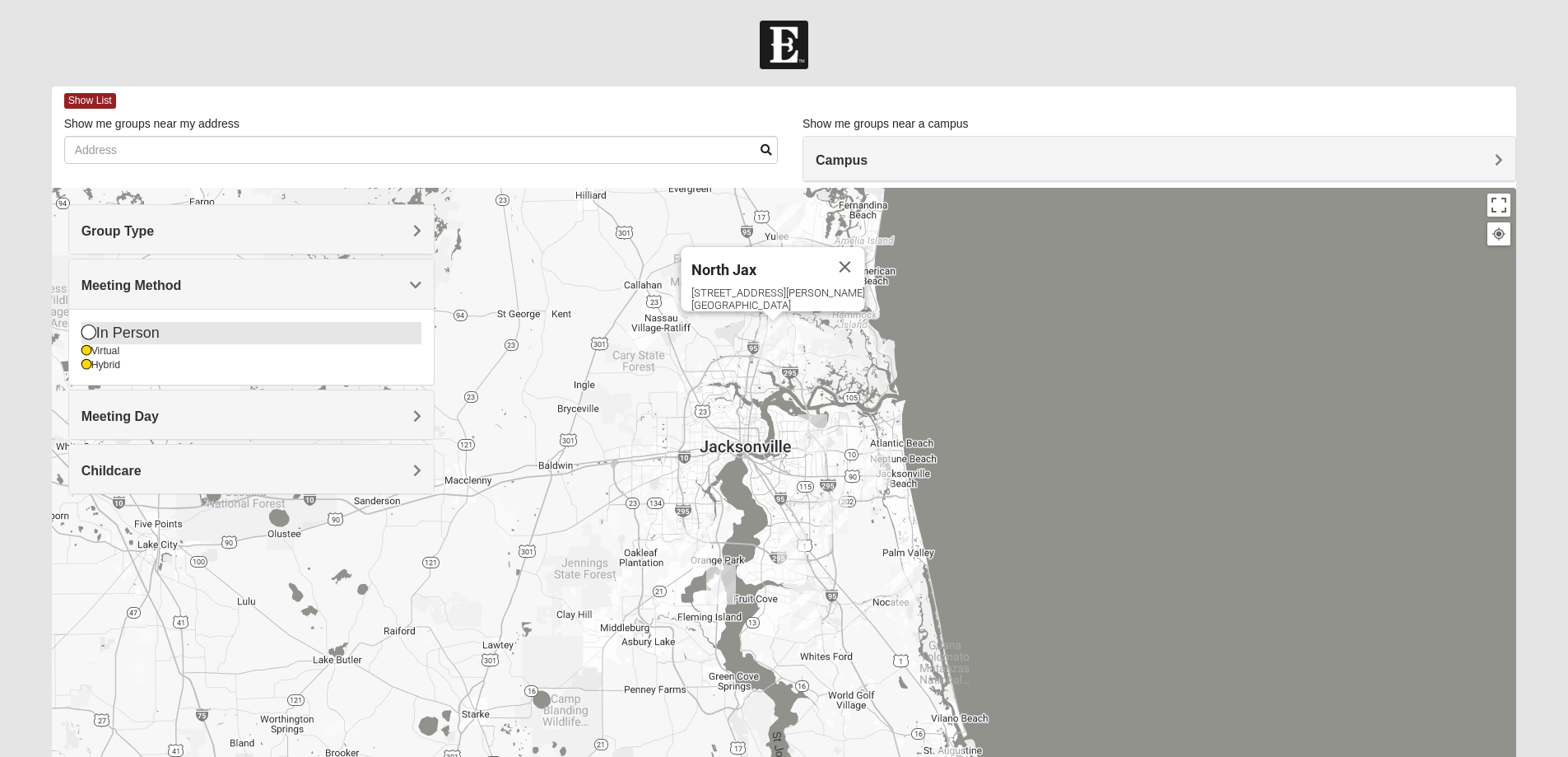
click at [85, 331] on icon at bounding box center [89, 331] width 15 height 15
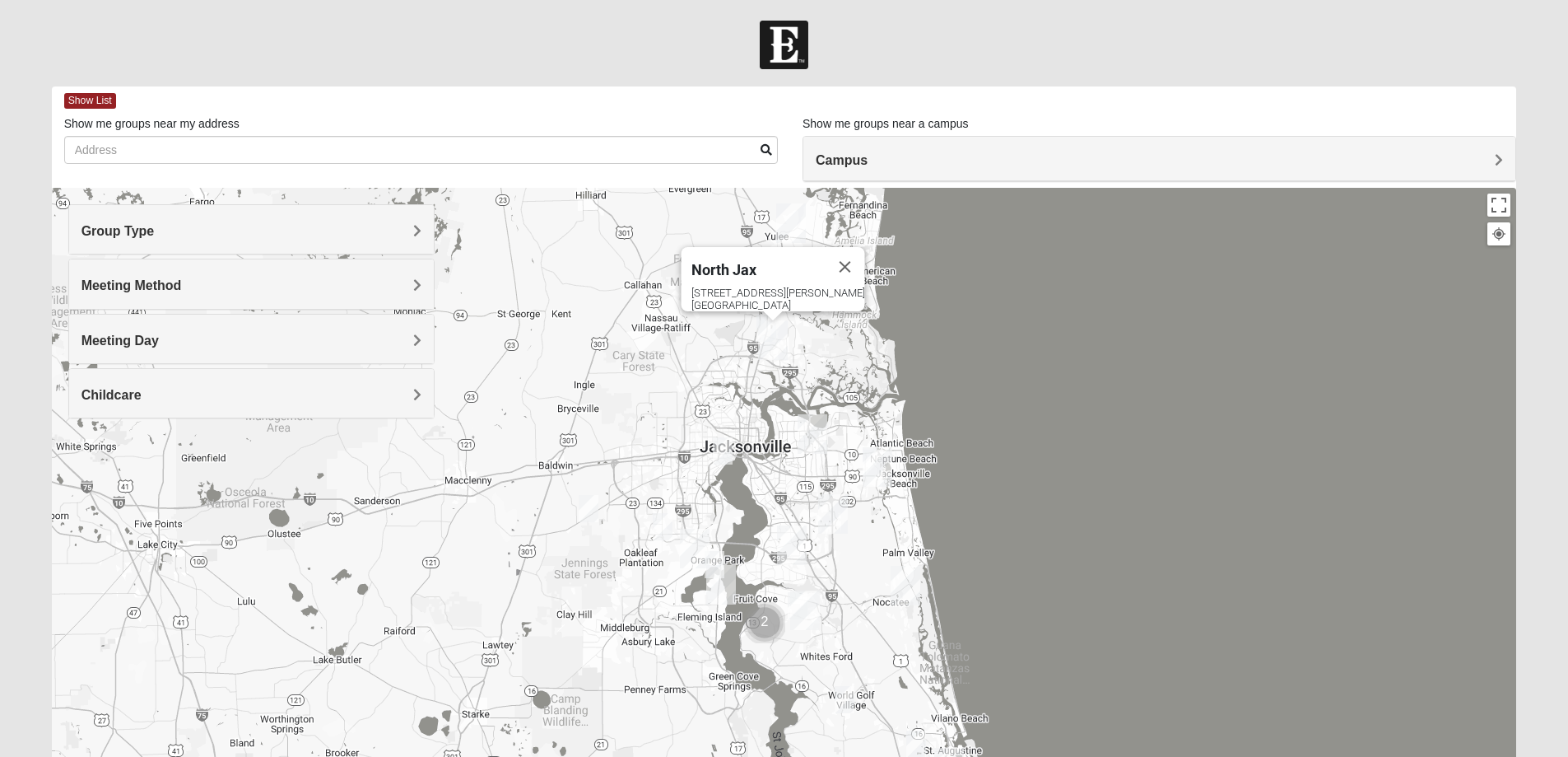
click at [727, 455] on img "Mixed Holleman 32205" at bounding box center [723, 451] width 20 height 27
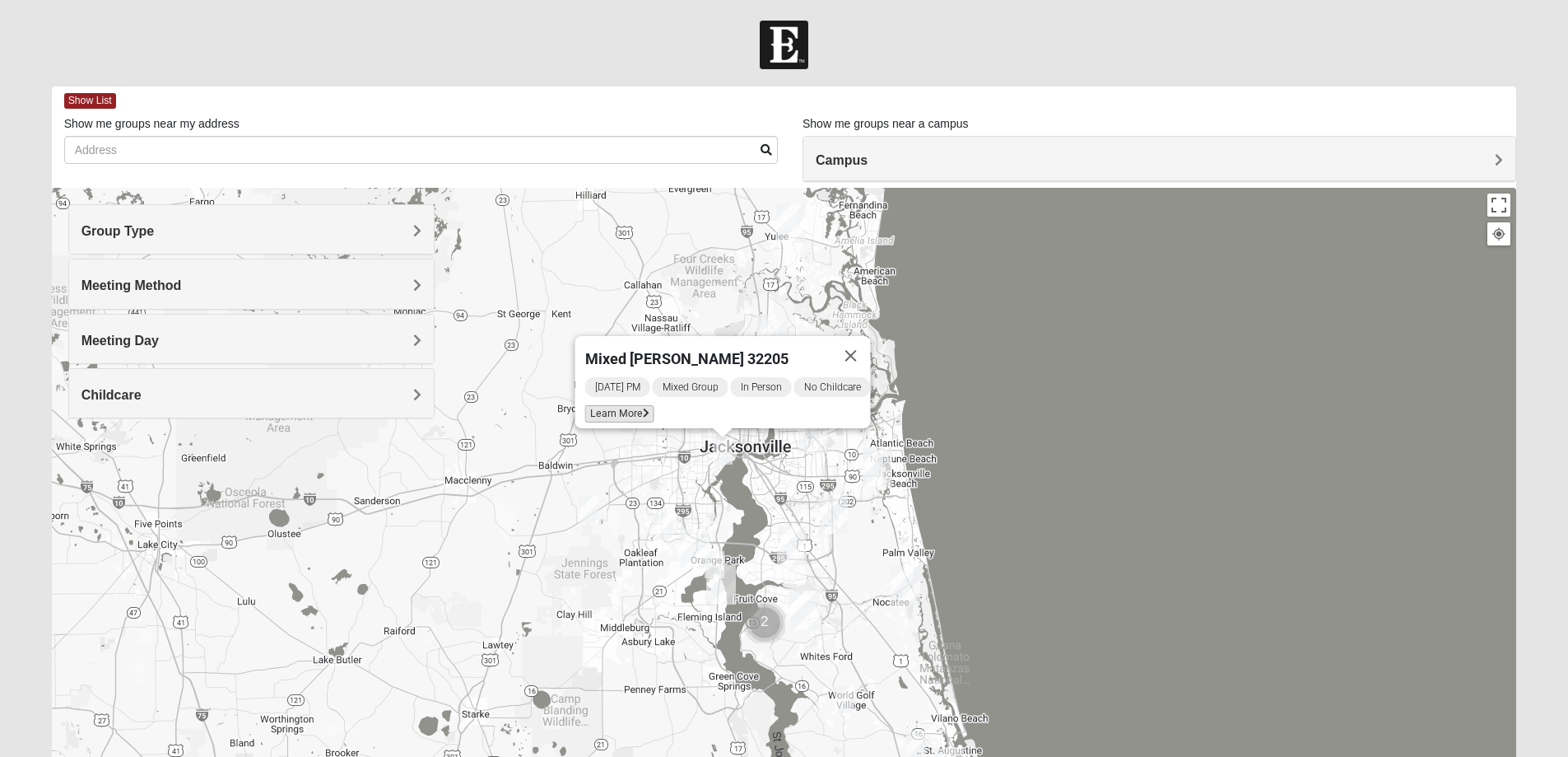
click at [629, 405] on span "Learn More" at bounding box center [619, 413] width 69 height 17
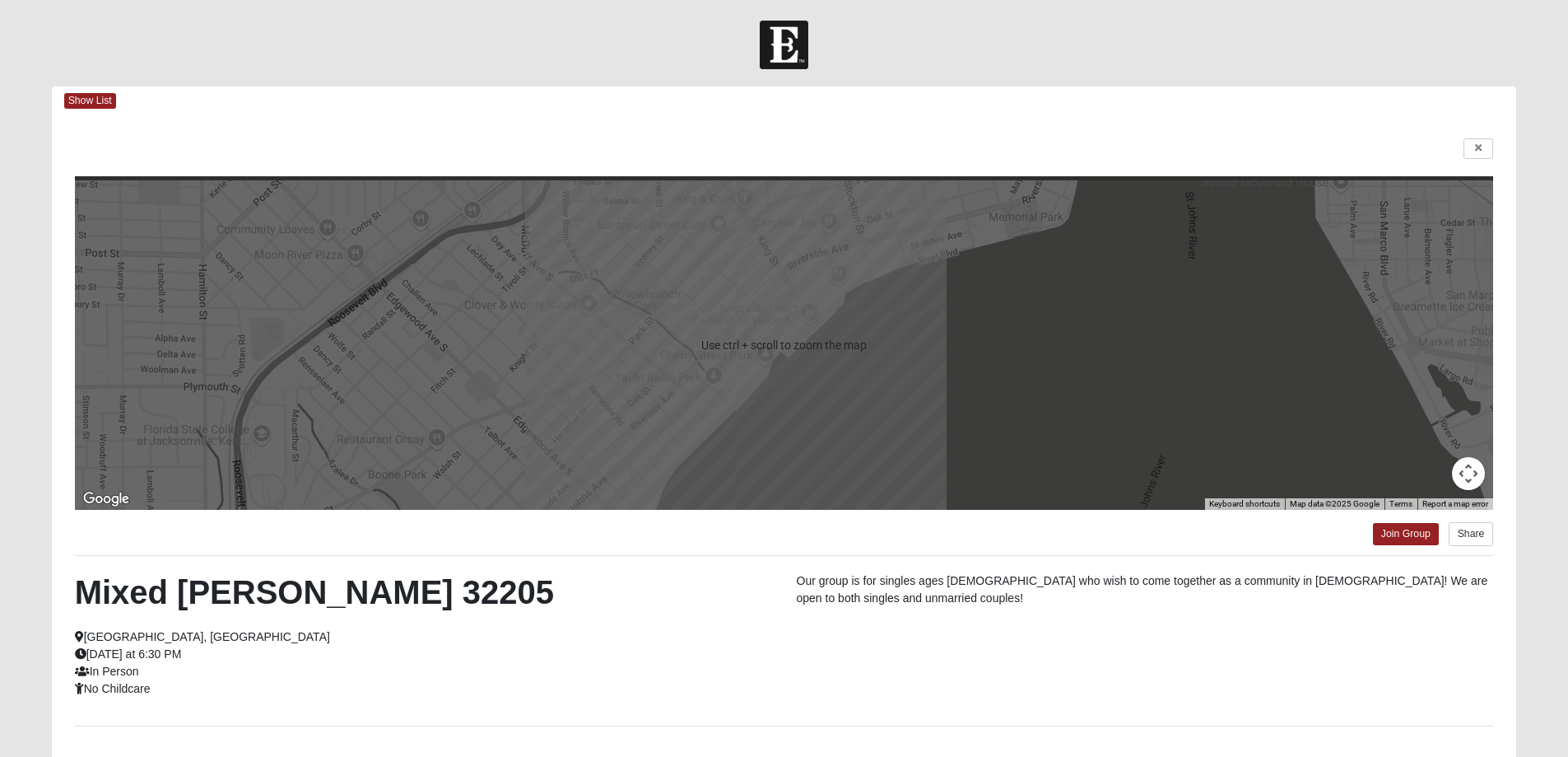
click at [1467, 479] on button "Map camera controls" at bounding box center [1468, 473] width 33 height 33
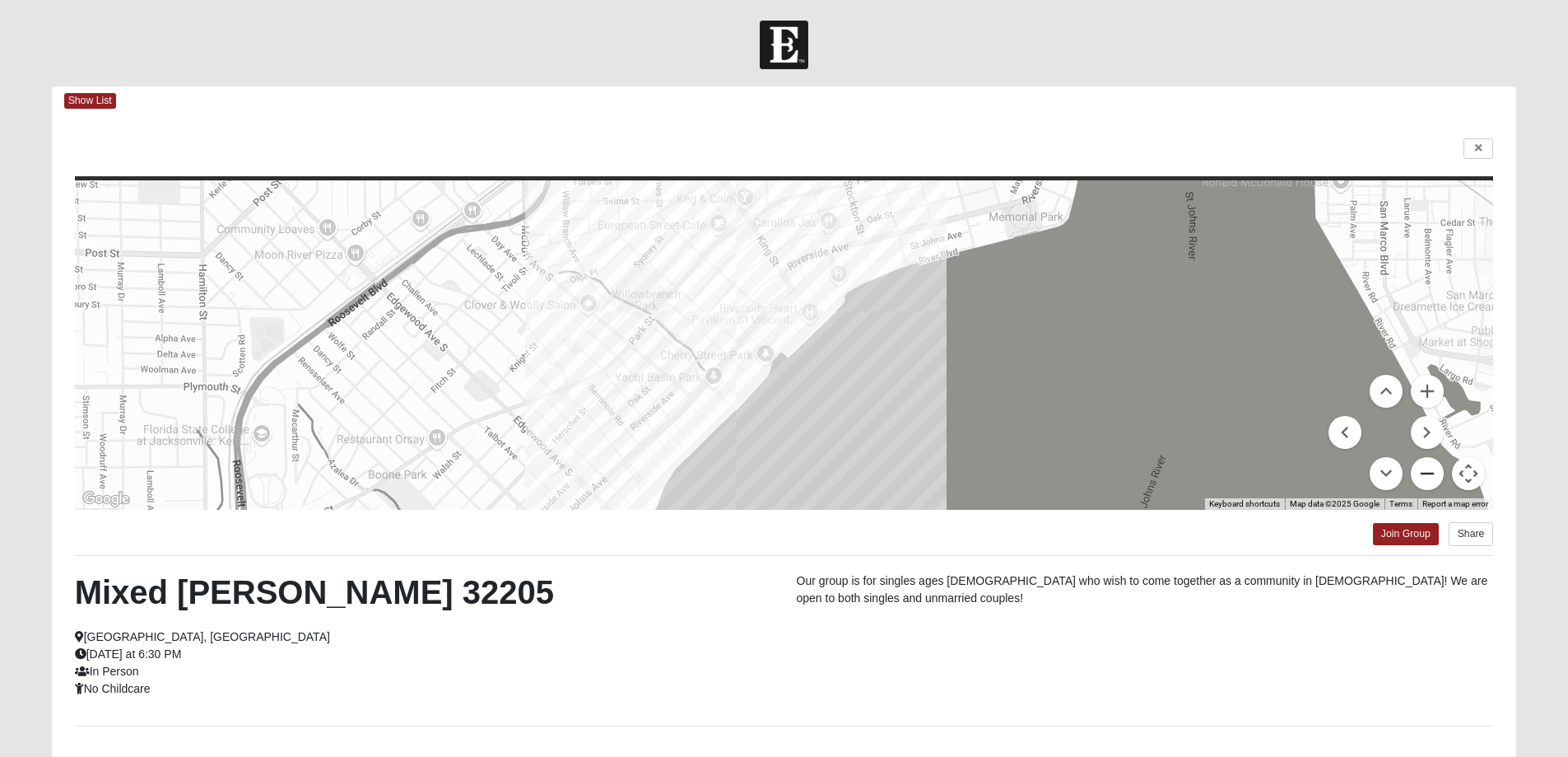
click at [1427, 476] on button "Zoom out" at bounding box center [1427, 473] width 33 height 33
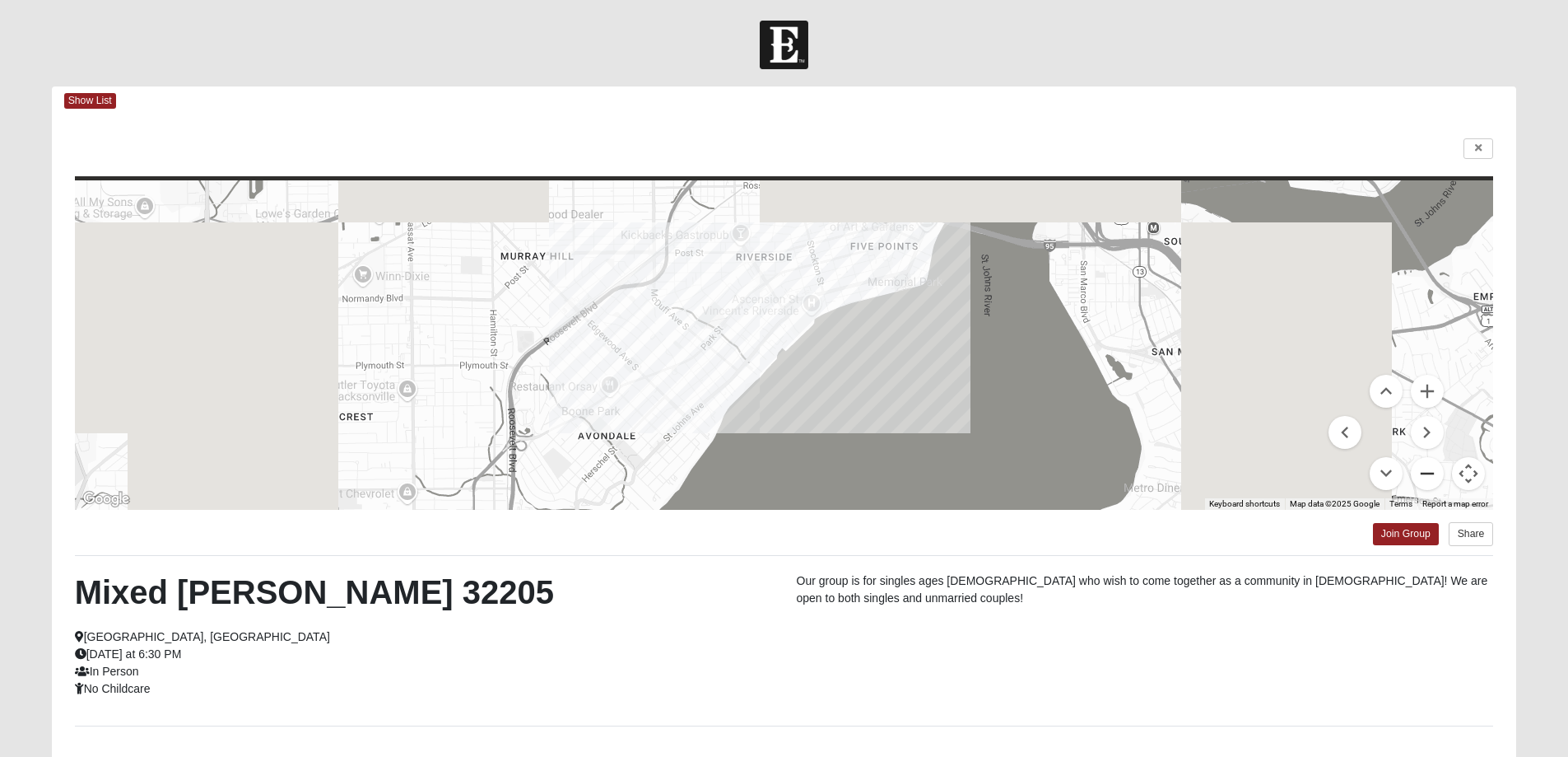
click at [1427, 476] on button "Zoom out" at bounding box center [1427, 473] width 33 height 33
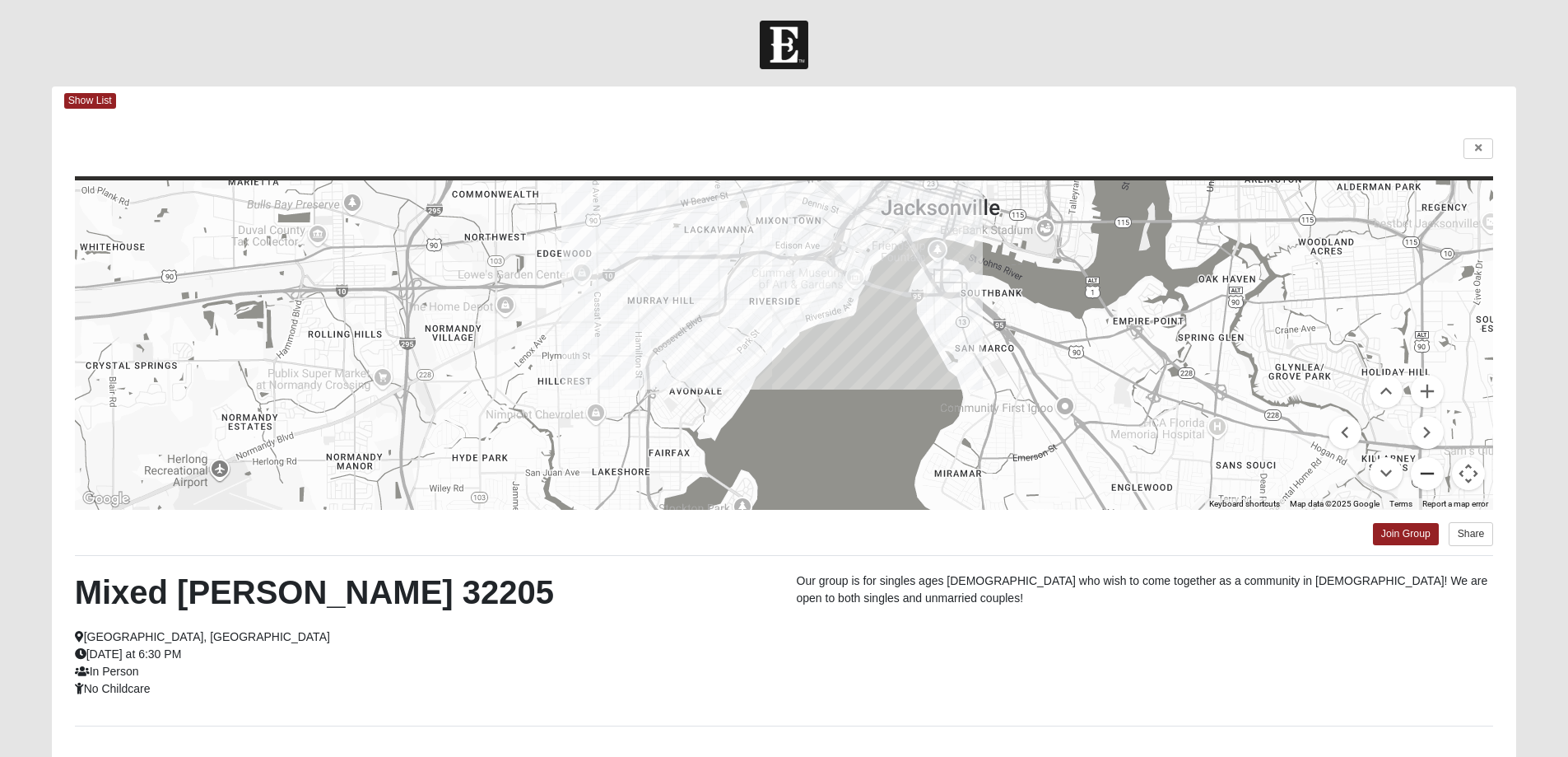
click at [1427, 476] on button "Zoom out" at bounding box center [1427, 473] width 33 height 33
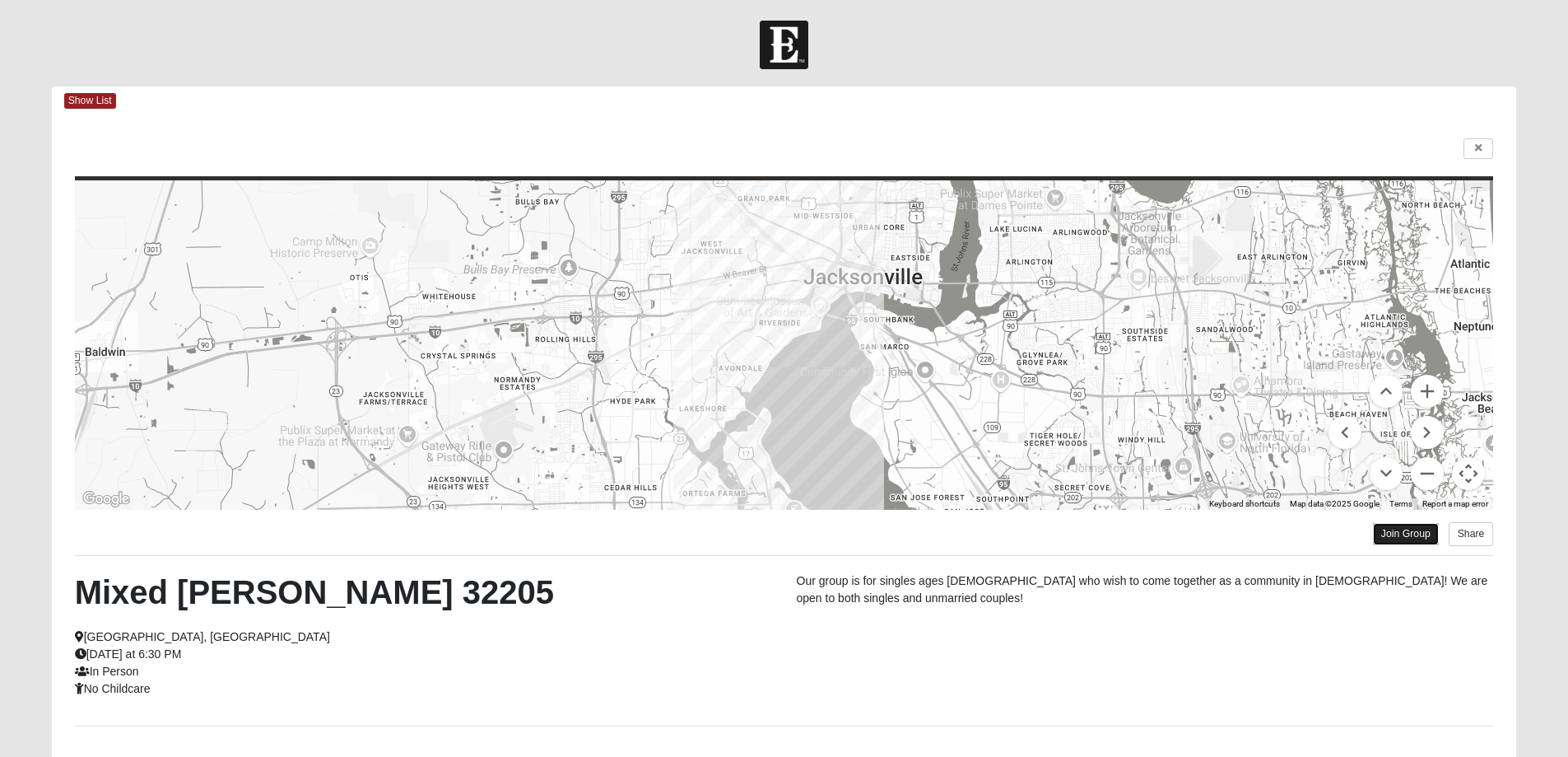
click at [1395, 533] on link "Join Group" at bounding box center [1406, 534] width 66 height 22
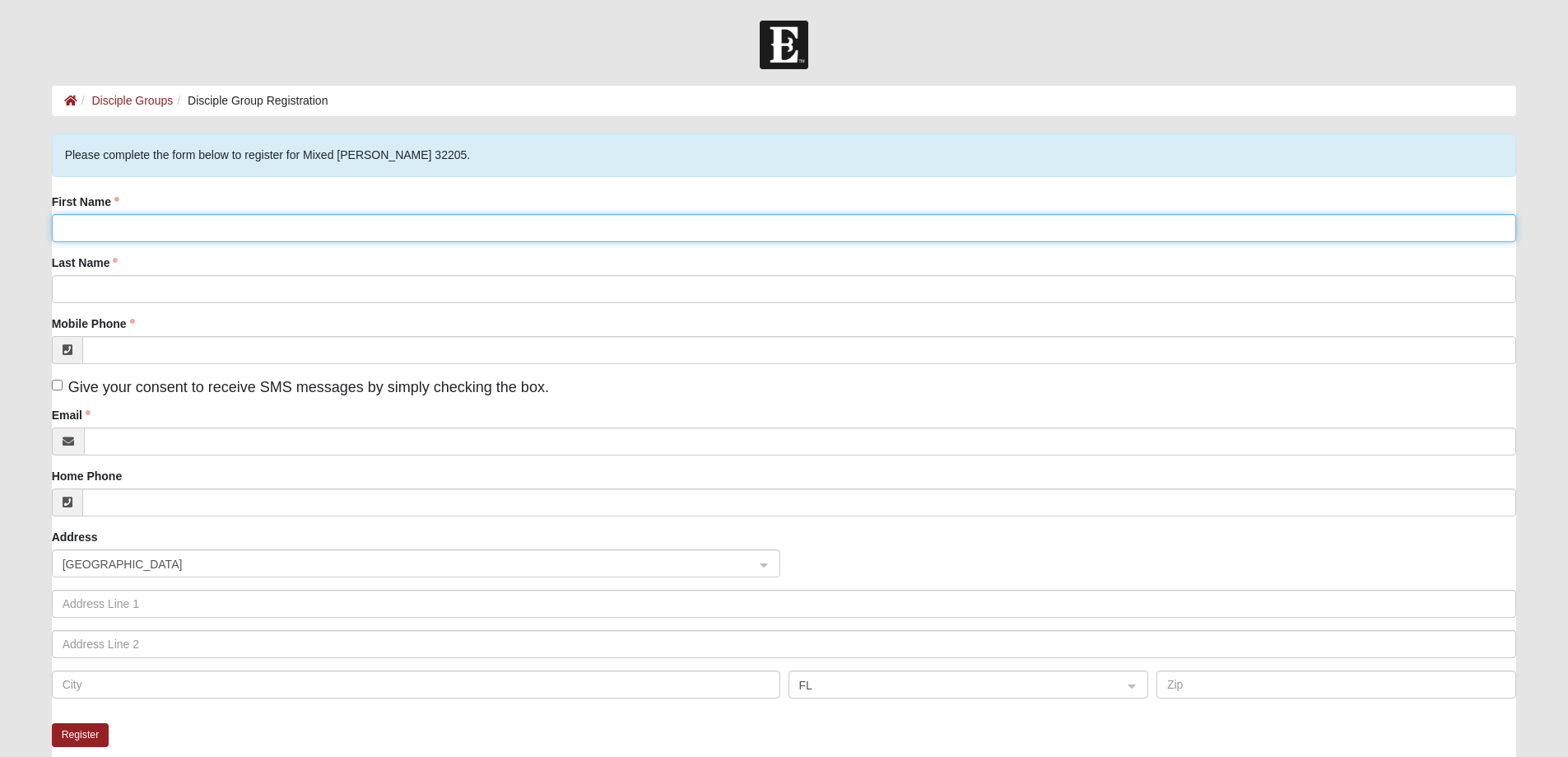
click at [156, 225] on input "First Name" at bounding box center [784, 228] width 1465 height 28
type input "Robert"
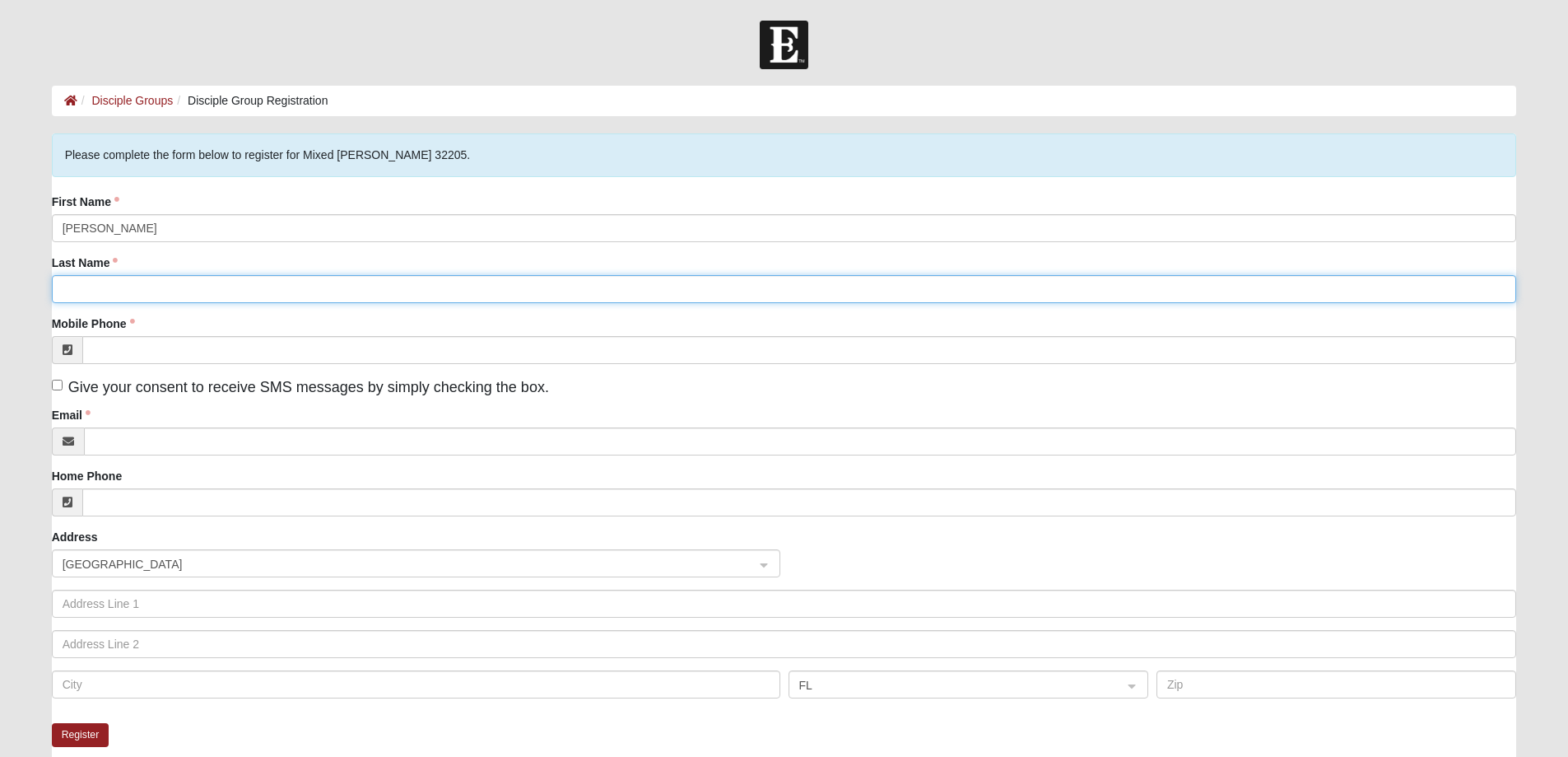
type input "Cable"
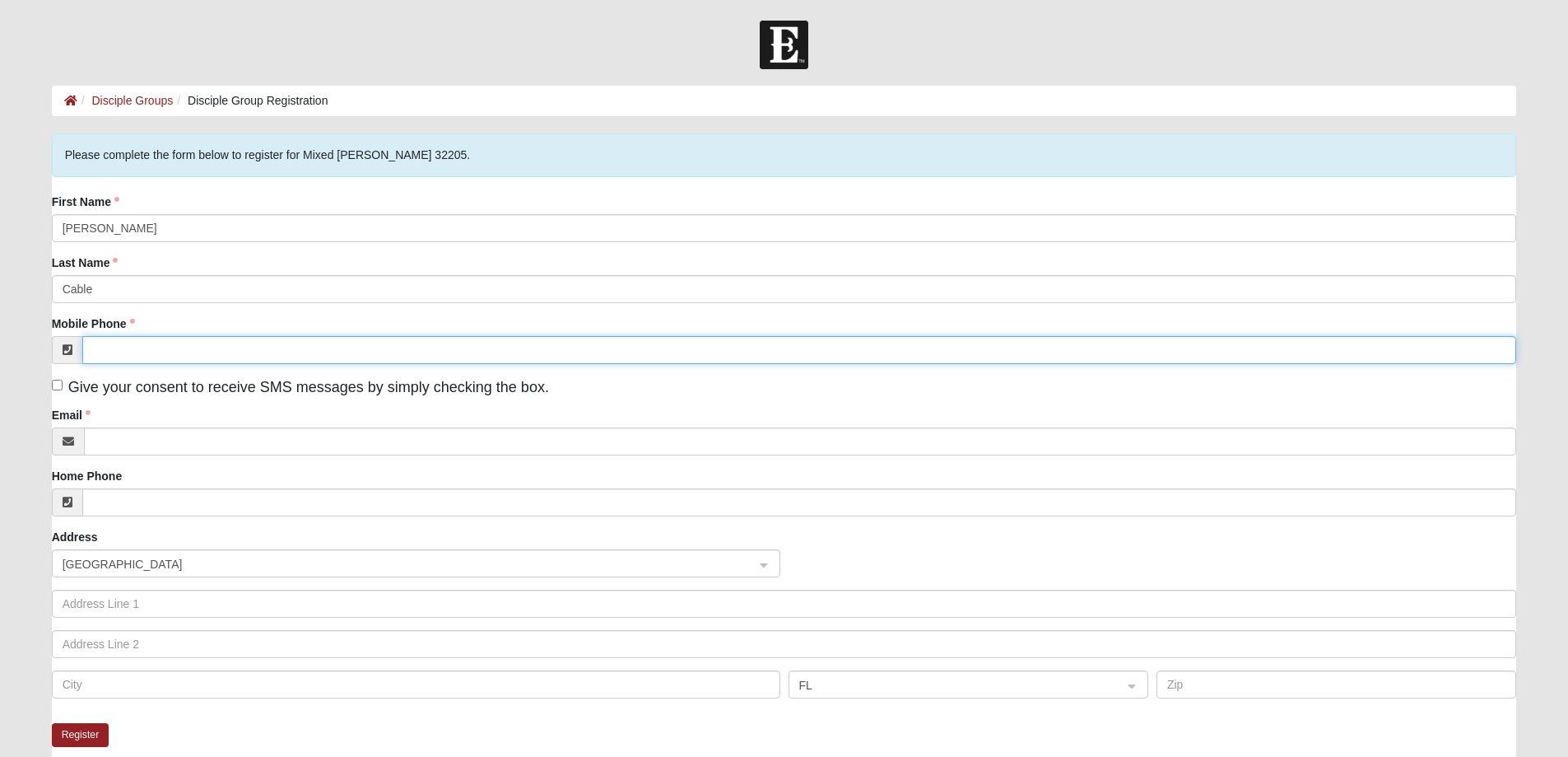
type input "(912) 269-1638"
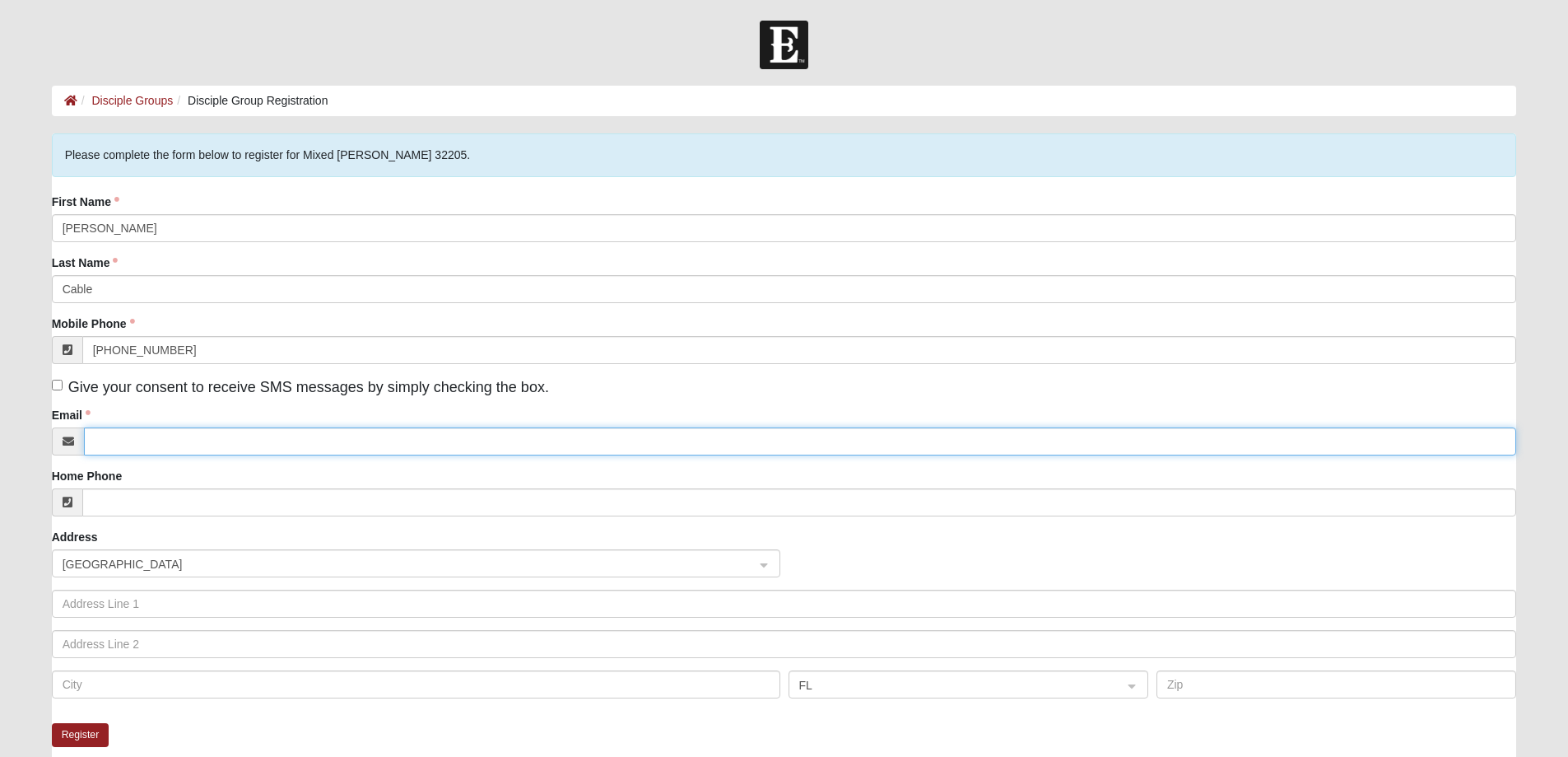
type input "rhc912@gmail.com"
type input "138 Inlet Reach Circle"
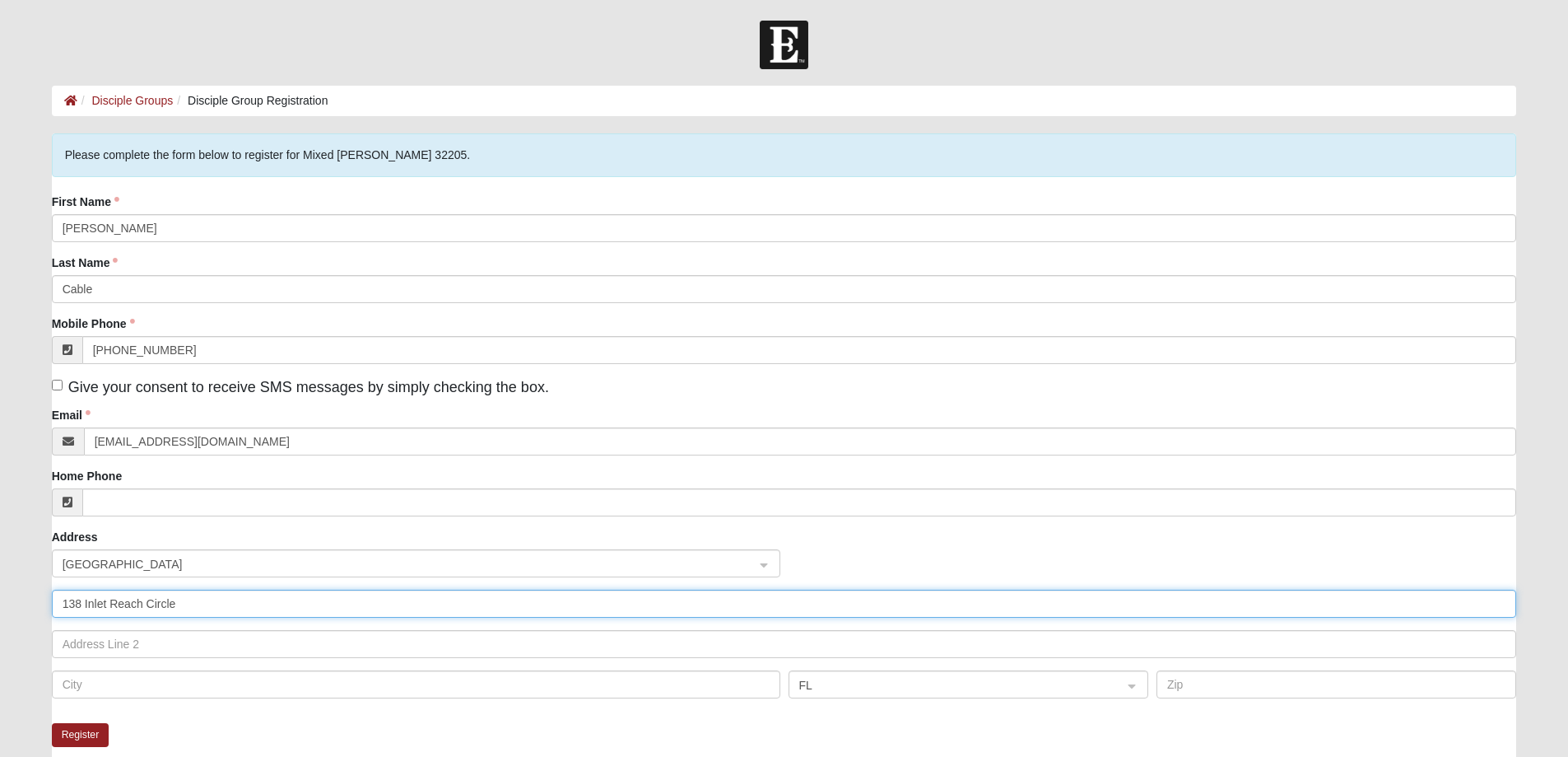
type input "St. Marys"
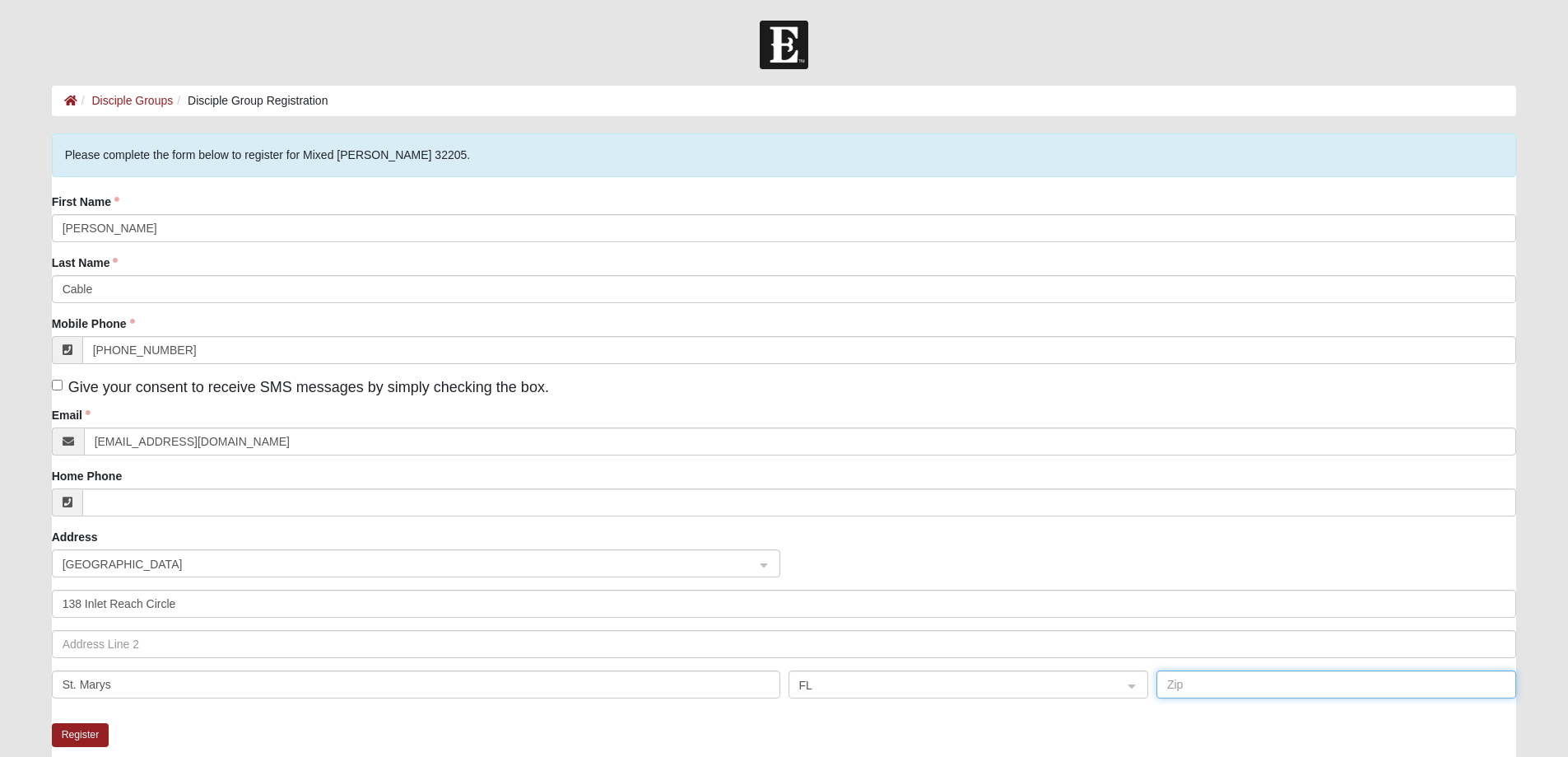
type input "31558"
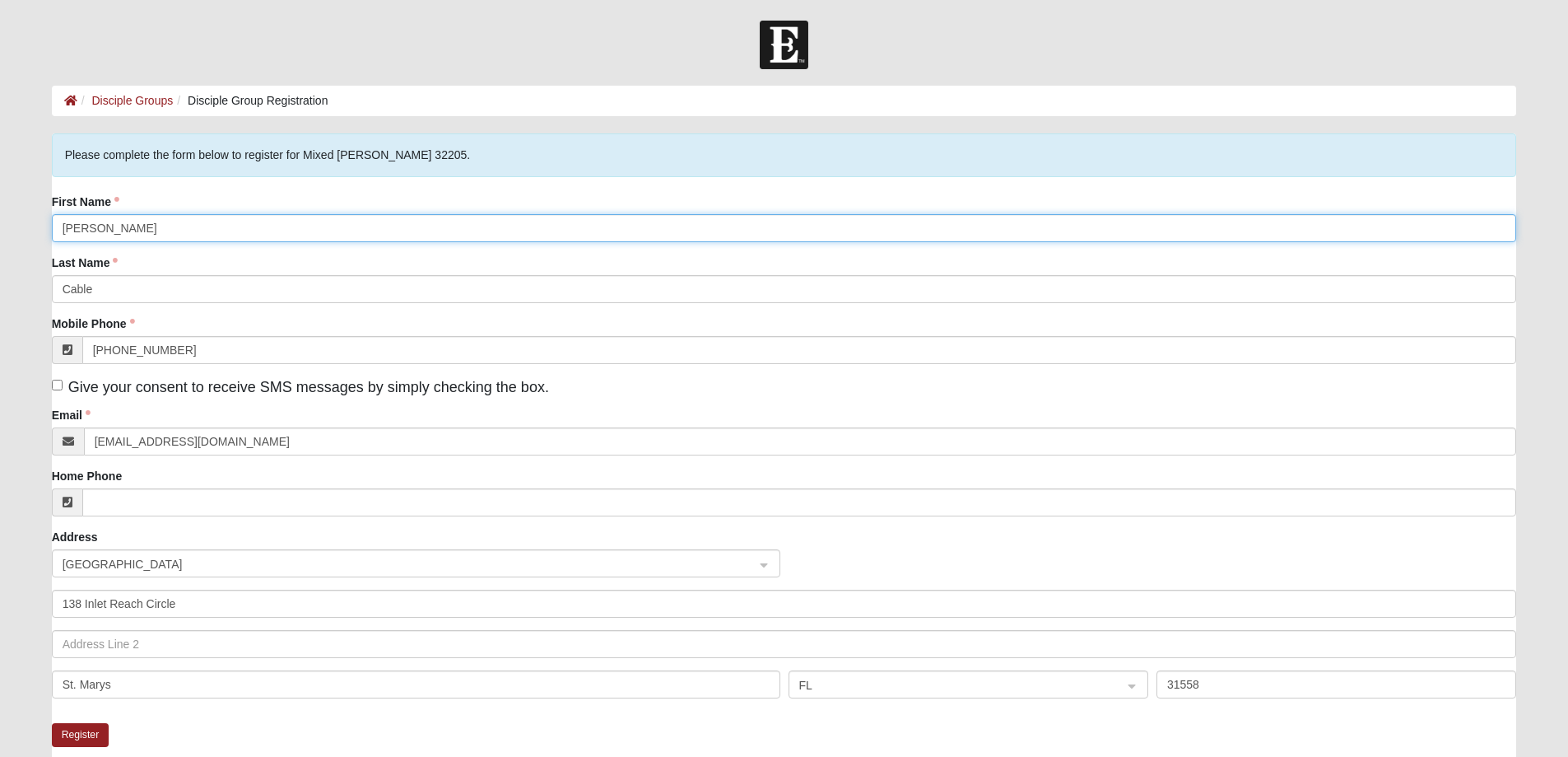
type input "Rob"
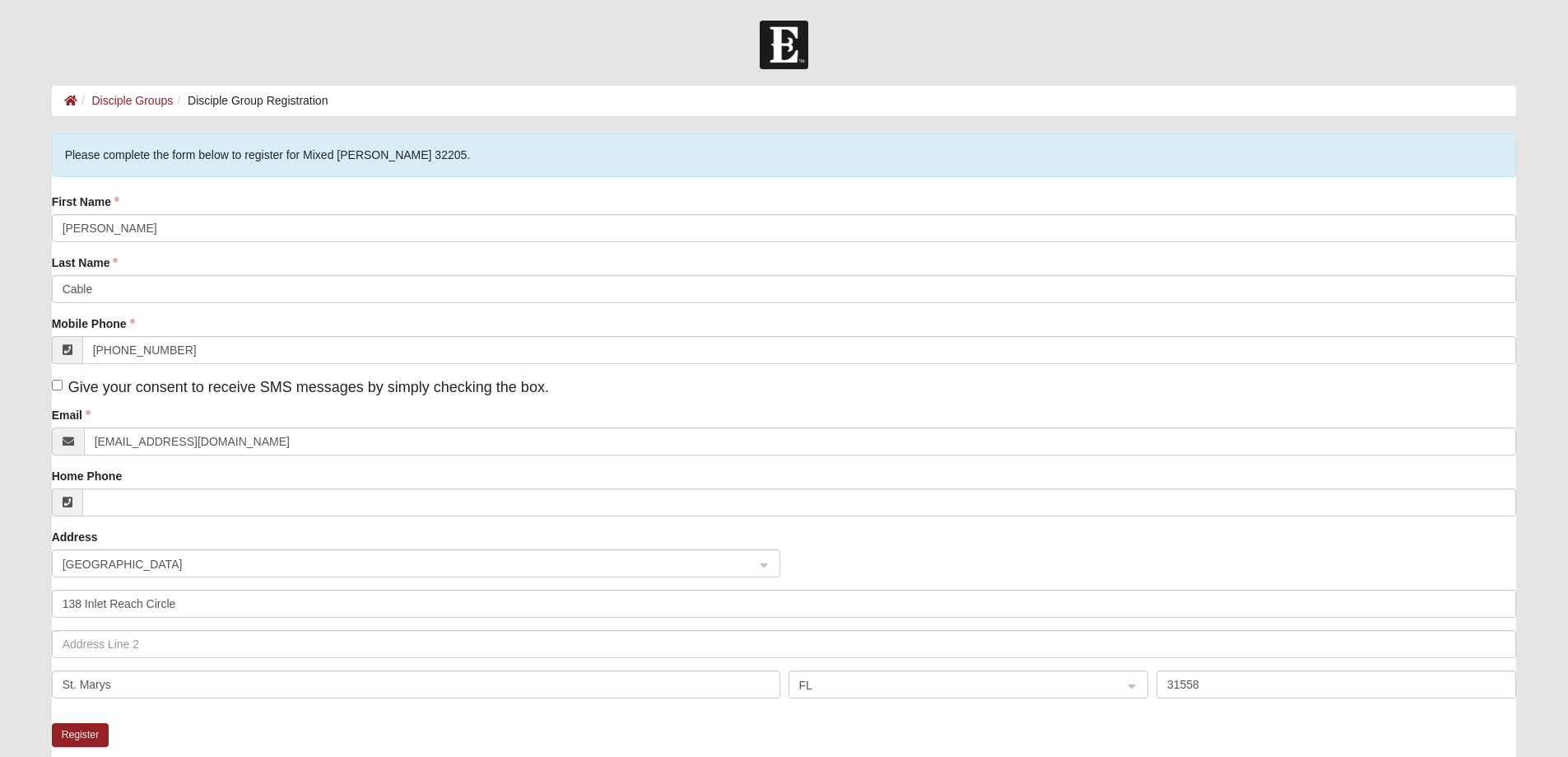
click at [1, 211] on form "Log In Disciple Group Registration Disciple Groups Disciple Group Registration …" at bounding box center [784, 511] width 1568 height 981
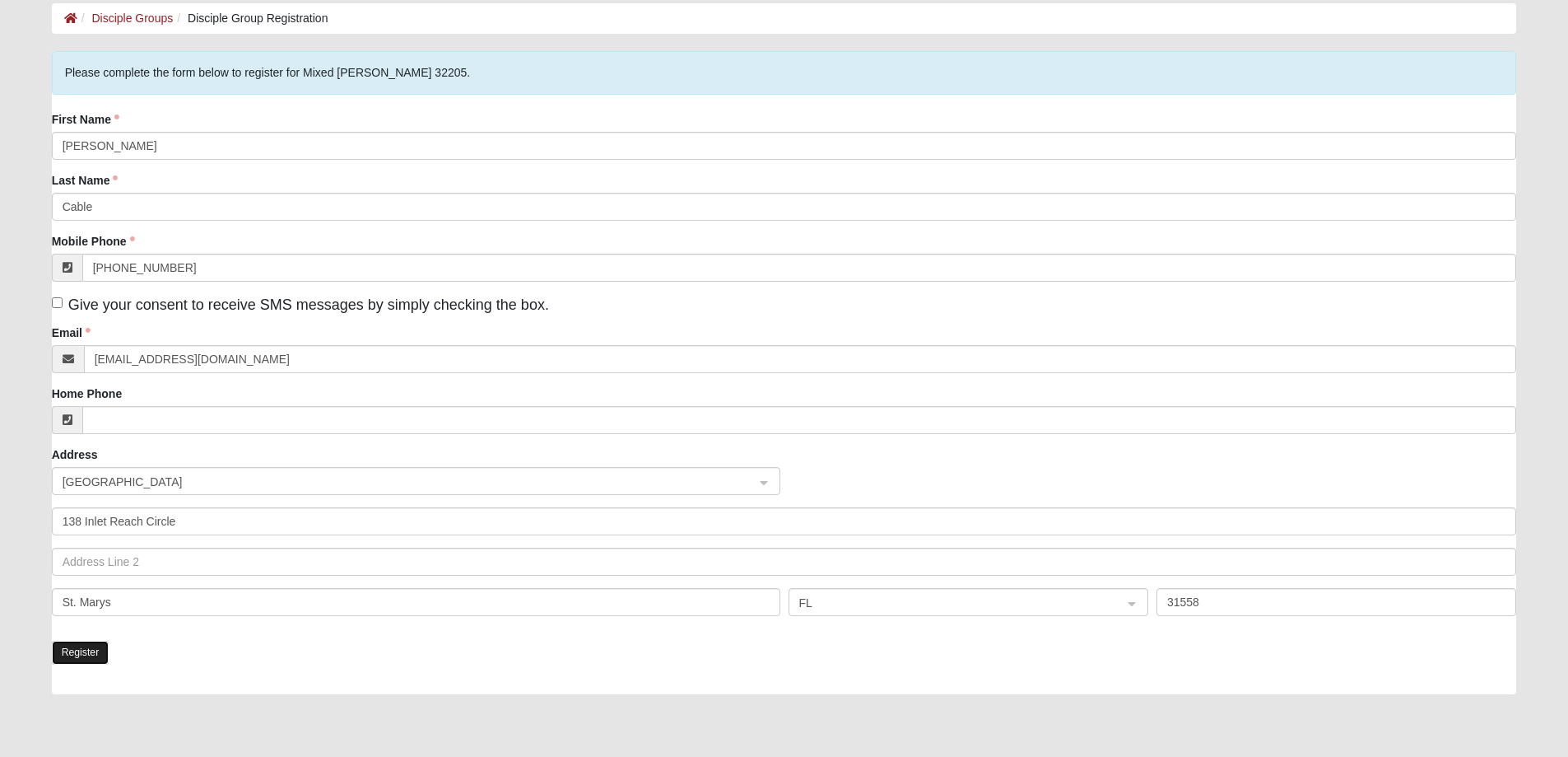
click at [78, 649] on button "Register" at bounding box center [81, 652] width 57 height 24
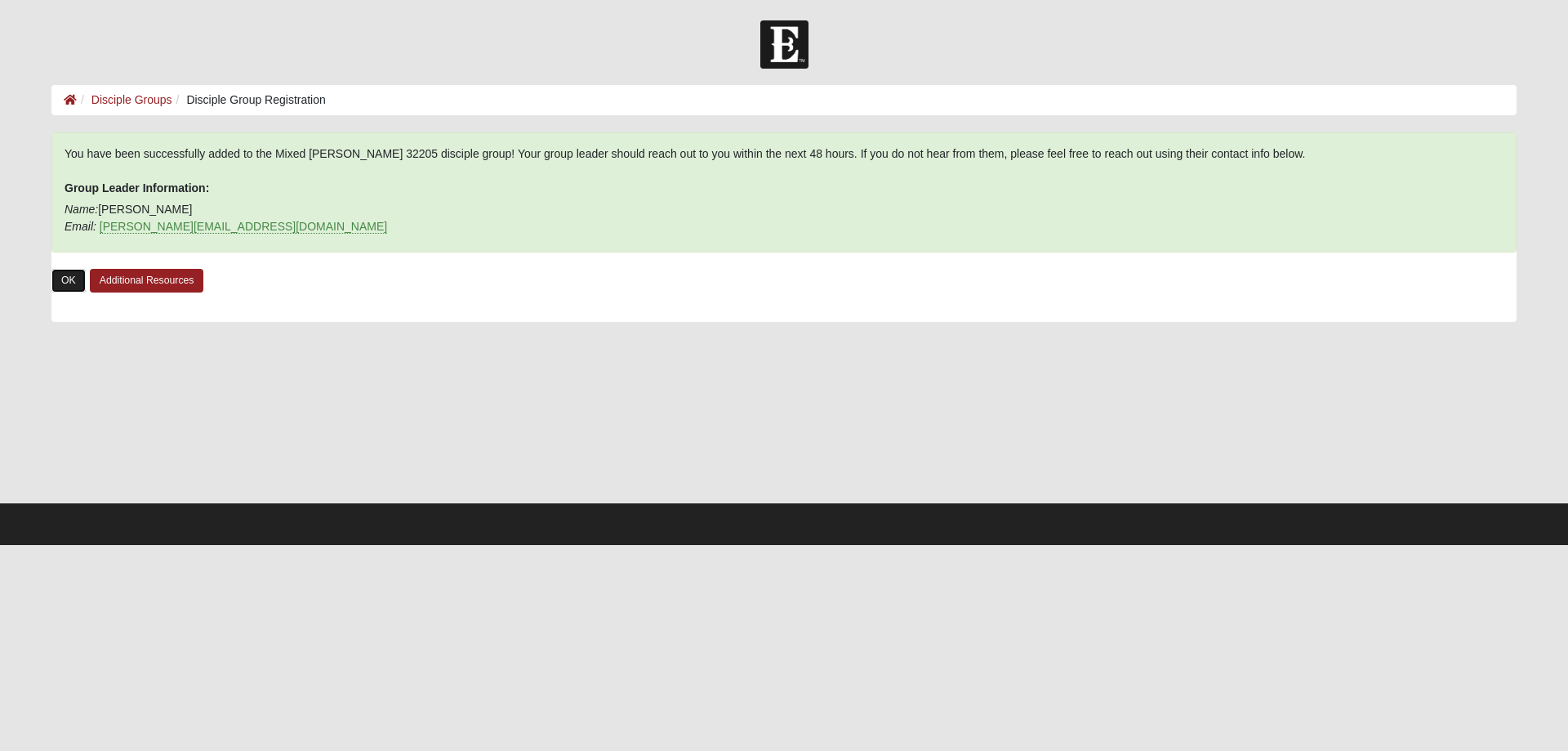
click at [55, 273] on link "OK" at bounding box center [68, 280] width 35 height 24
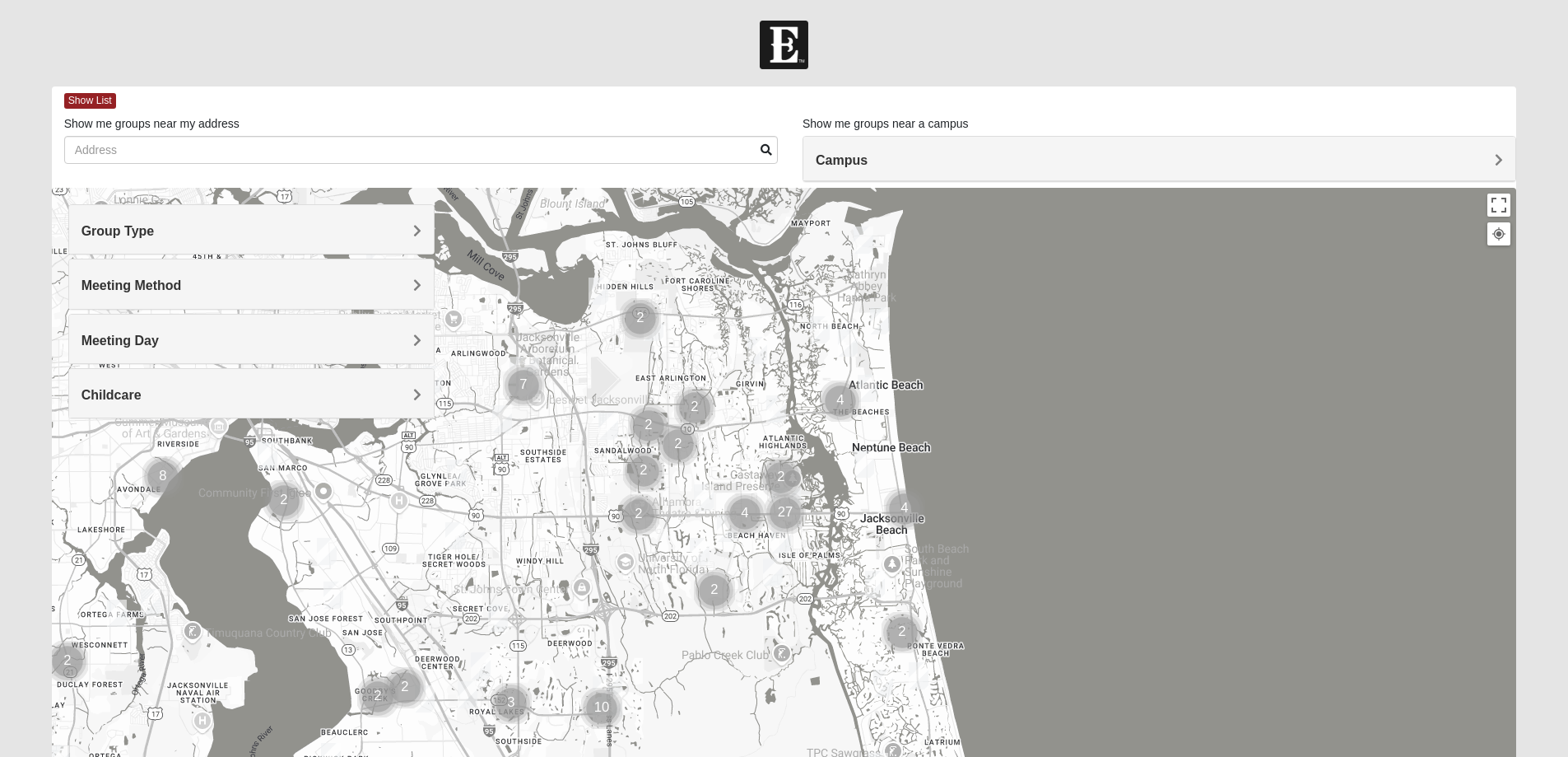
click at [868, 384] on img "Mixed Dennis 32233" at bounding box center [868, 388] width 20 height 27
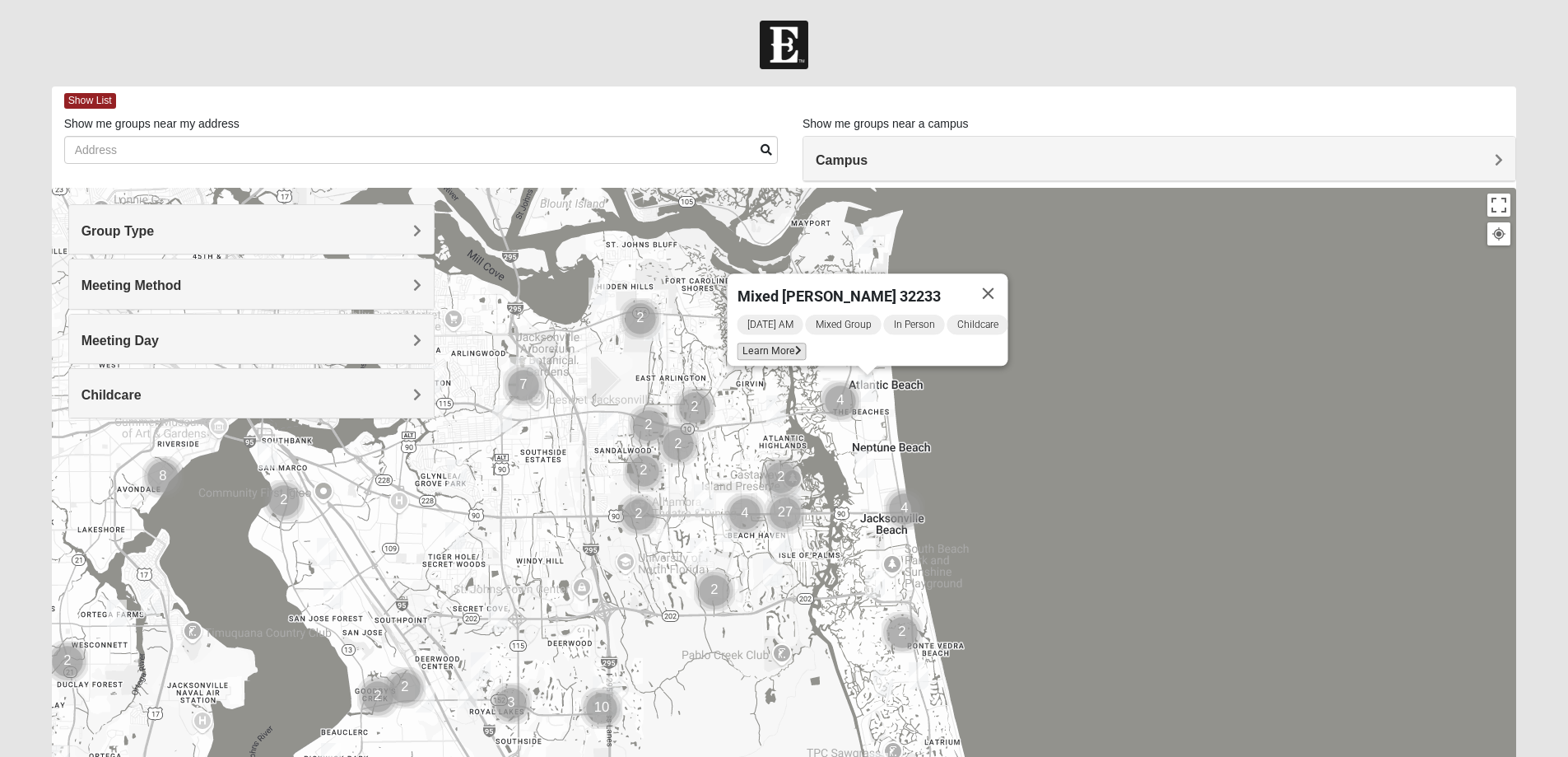
click at [769, 342] on span "Learn More" at bounding box center [771, 350] width 69 height 17
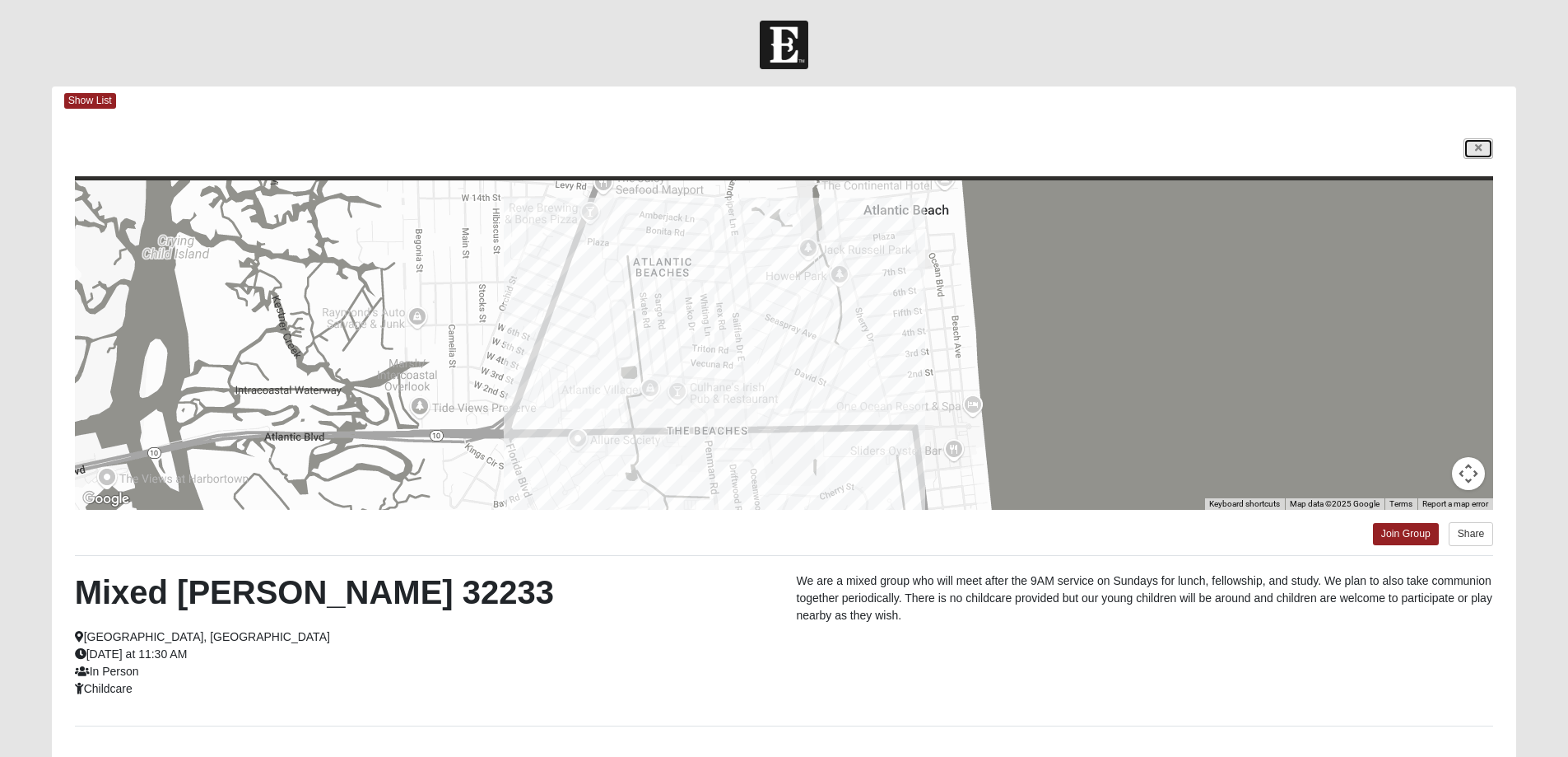
click at [1478, 149] on icon at bounding box center [1478, 148] width 6 height 10
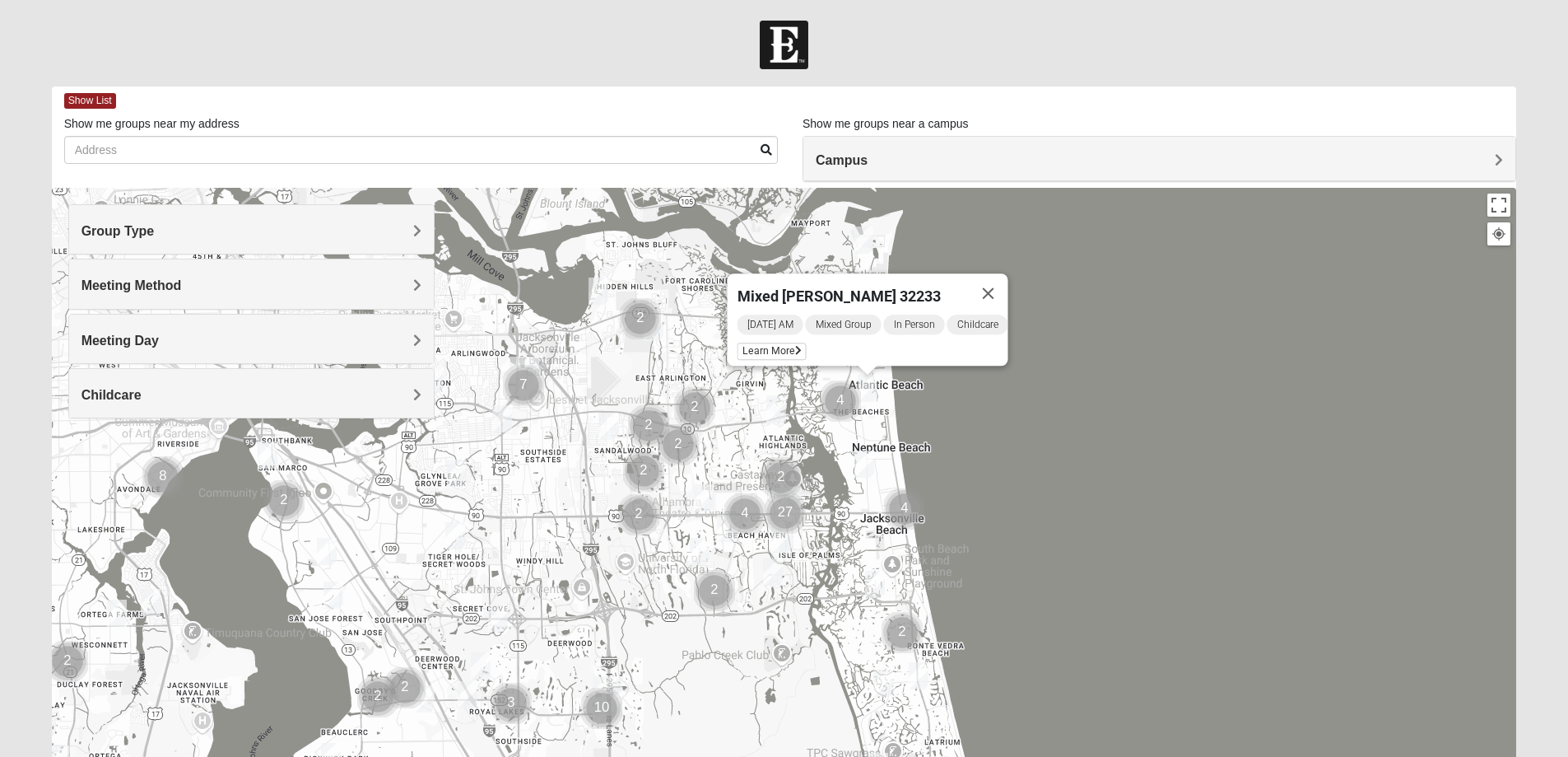
click at [1064, 451] on div "Mixed [PERSON_NAME] 32233 [DATE] AM Mixed Group In Person Childcare Learn More" at bounding box center [784, 517] width 1465 height 658
click at [866, 464] on img "Mens Crytzer/Siemion 32250" at bounding box center [864, 464] width 20 height 27
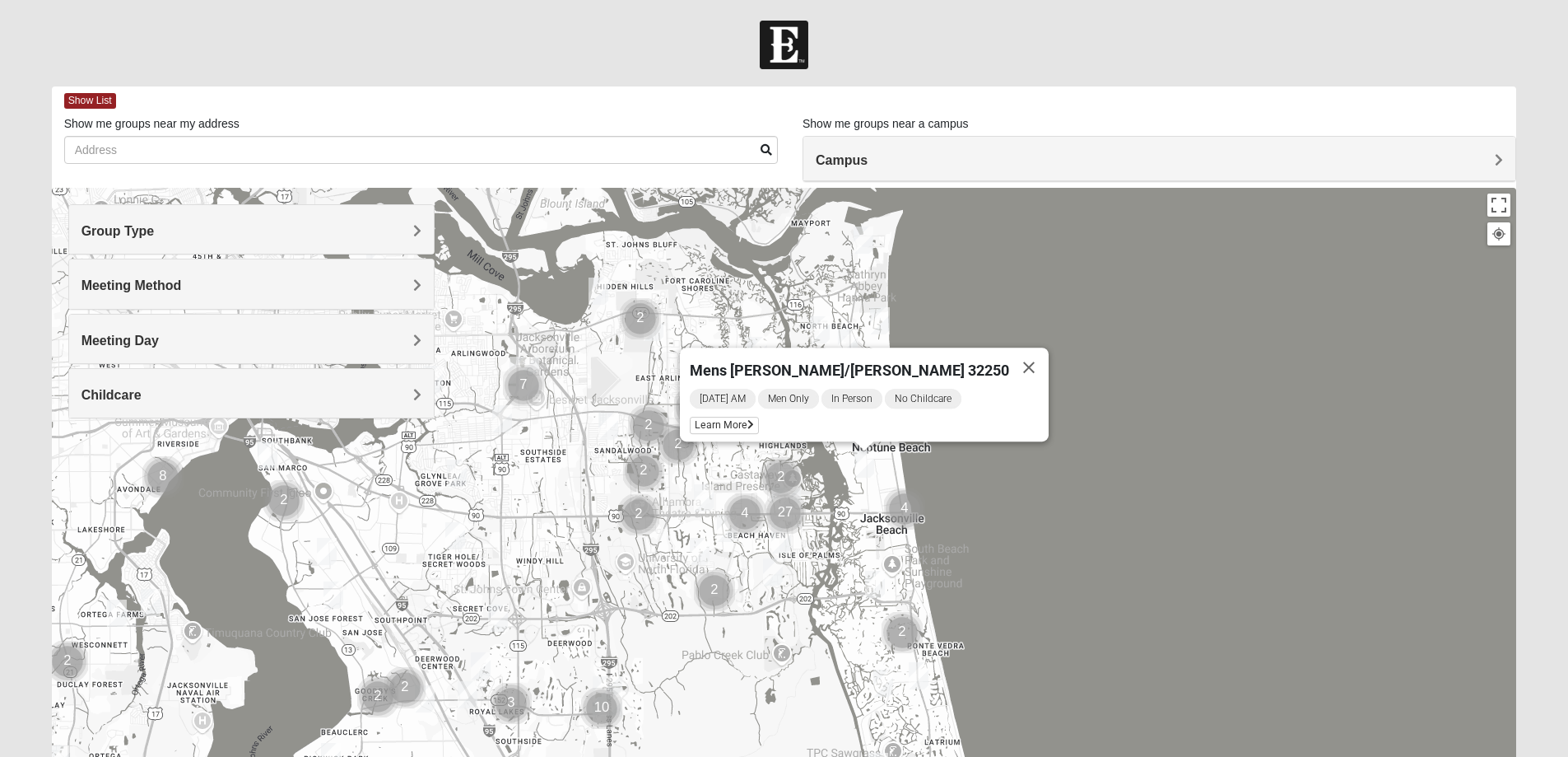
click at [864, 237] on img "Mixed Reed-Watkins 32266" at bounding box center [863, 240] width 20 height 27
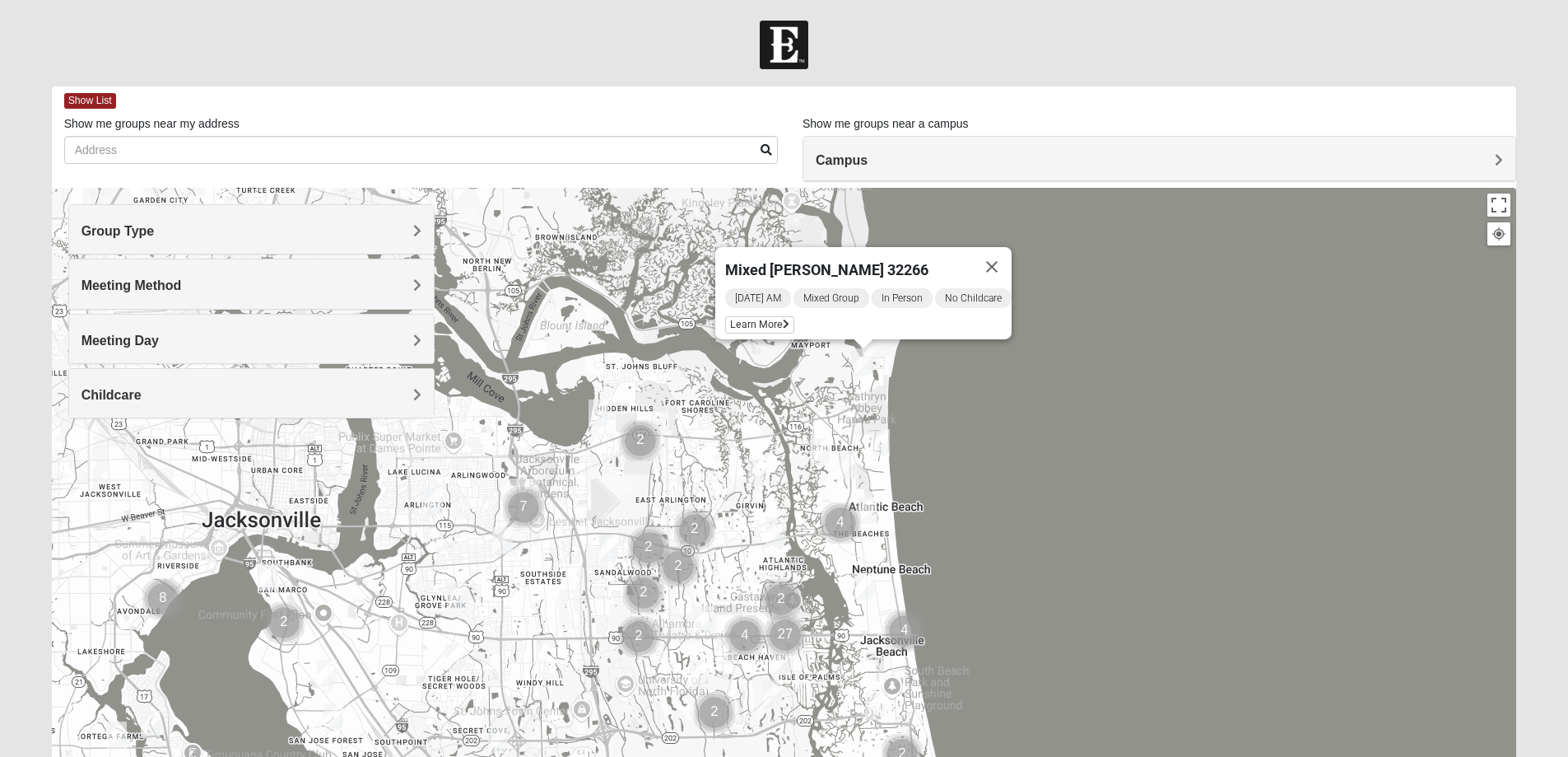
click at [878, 442] on img "Mixed Lammie 32233" at bounding box center [879, 443] width 20 height 27
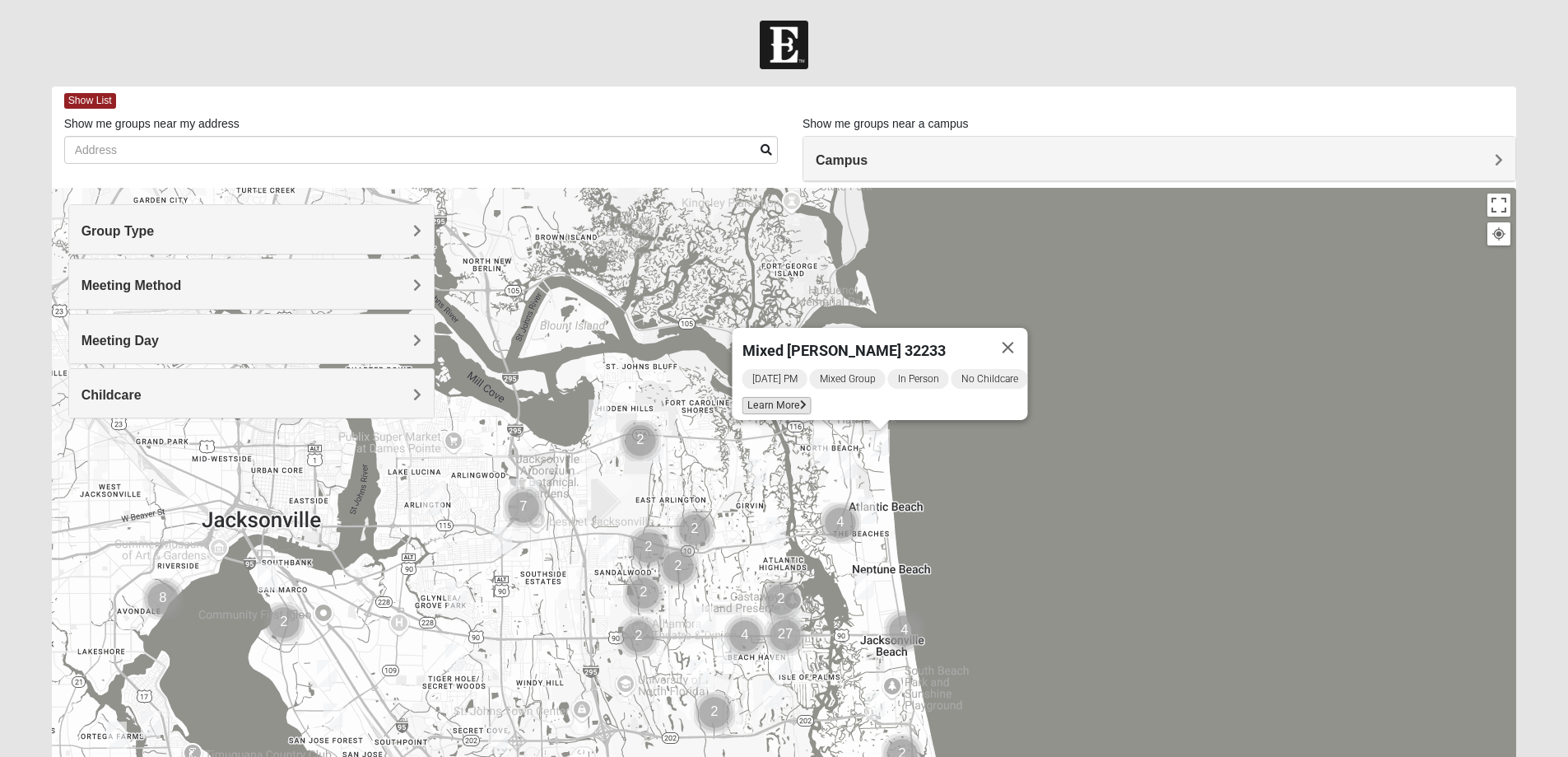
click at [783, 397] on span "Learn More" at bounding box center [775, 405] width 69 height 17
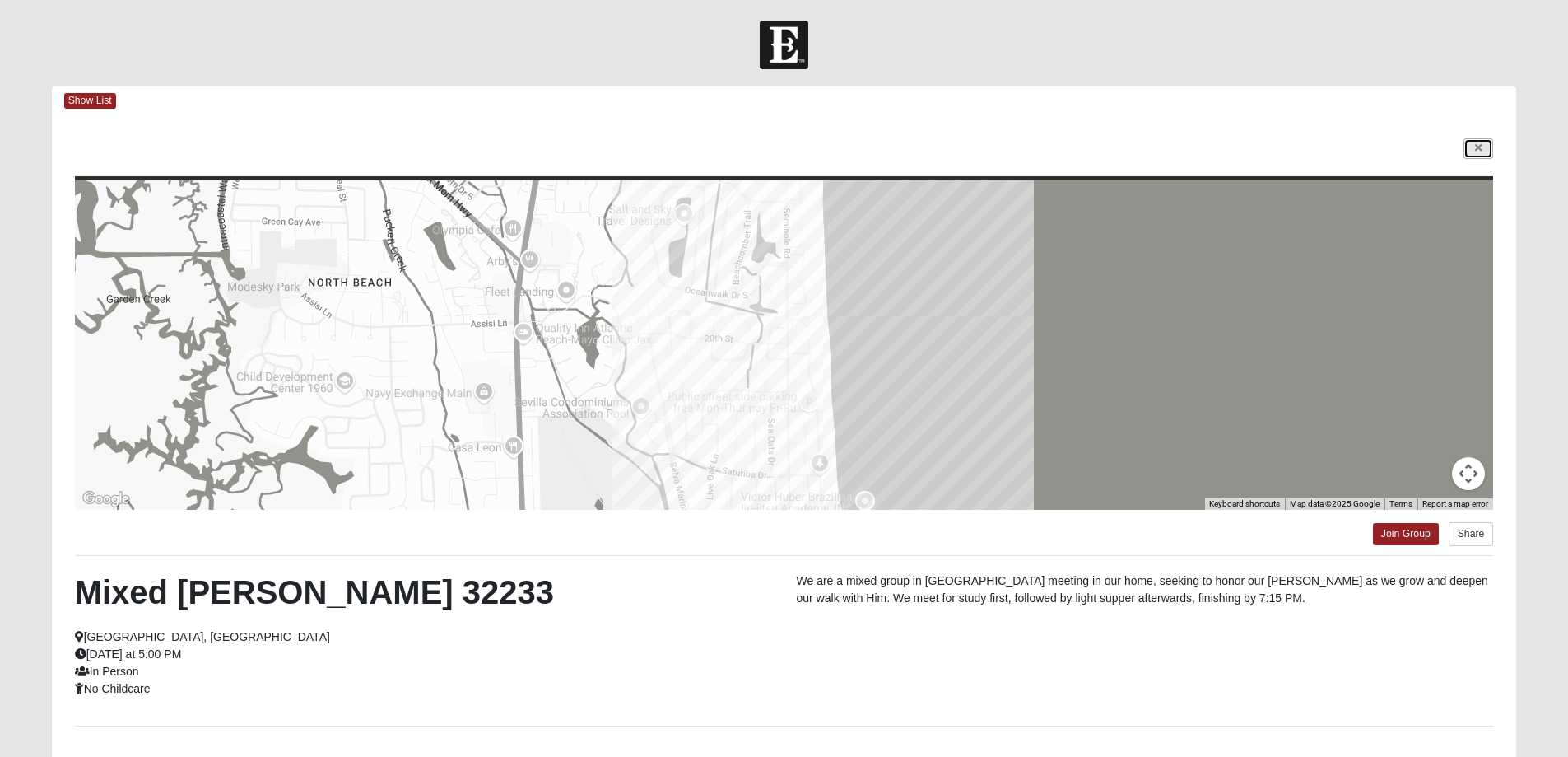
click at [1475, 143] on icon at bounding box center [1478, 148] width 6 height 10
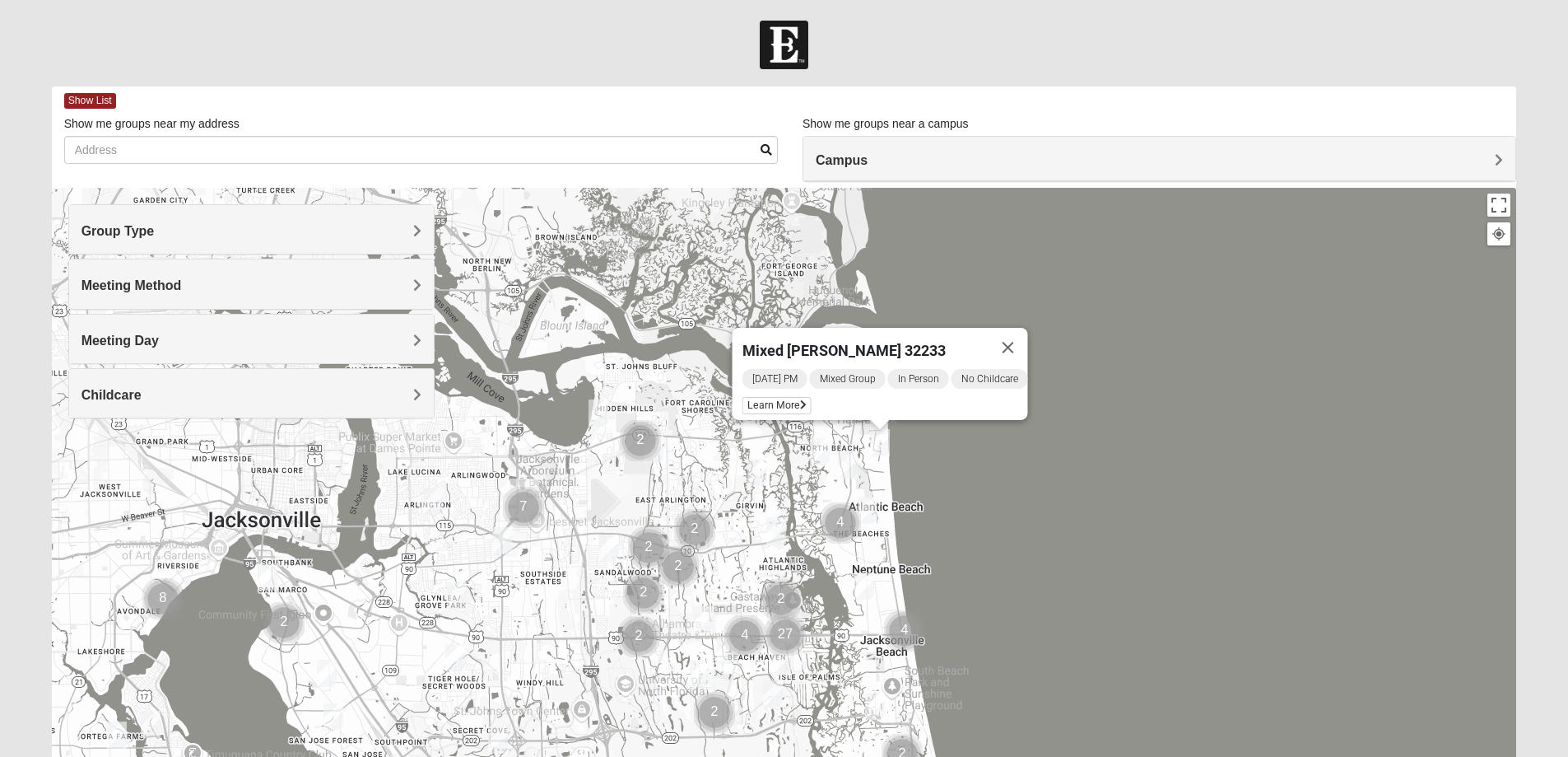
click at [604, 545] on img "Mixed Cossio/Maines 32246" at bounding box center [608, 547] width 20 height 27
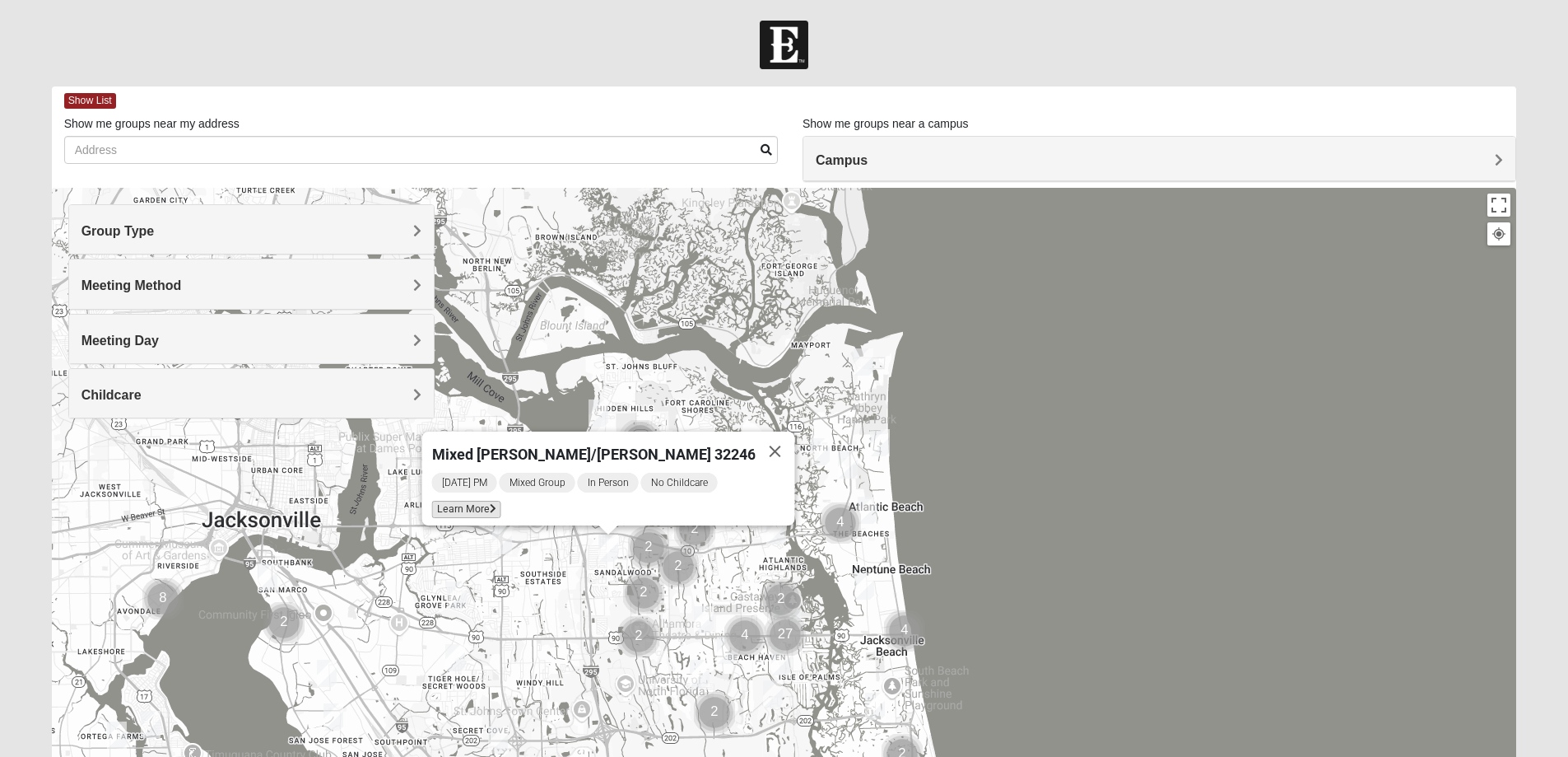
click at [453, 501] on span "Learn More" at bounding box center [466, 509] width 69 height 17
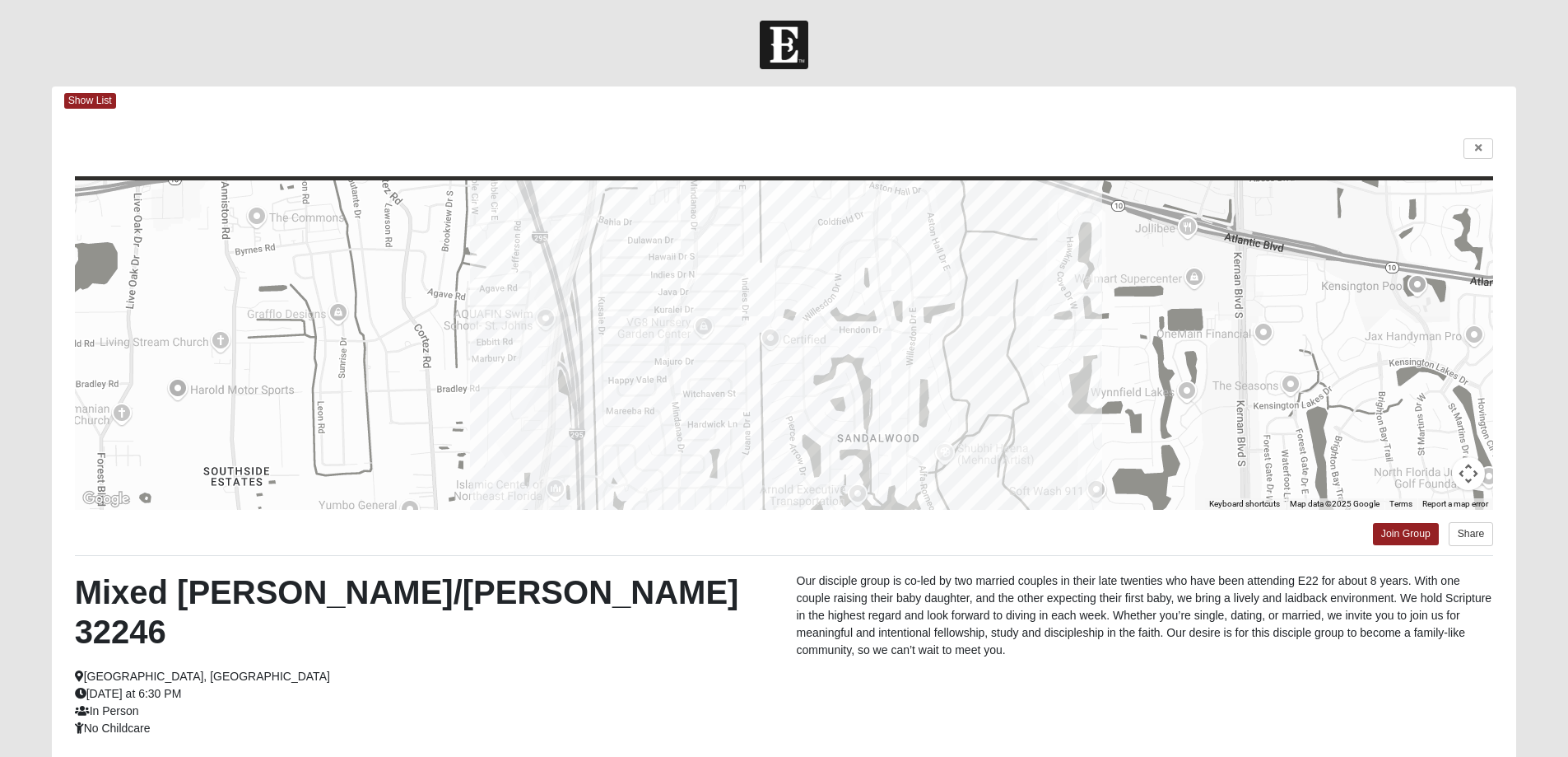
click at [782, 45] on img at bounding box center [784, 45] width 48 height 48
